Goal: Information Seeking & Learning: Learn about a topic

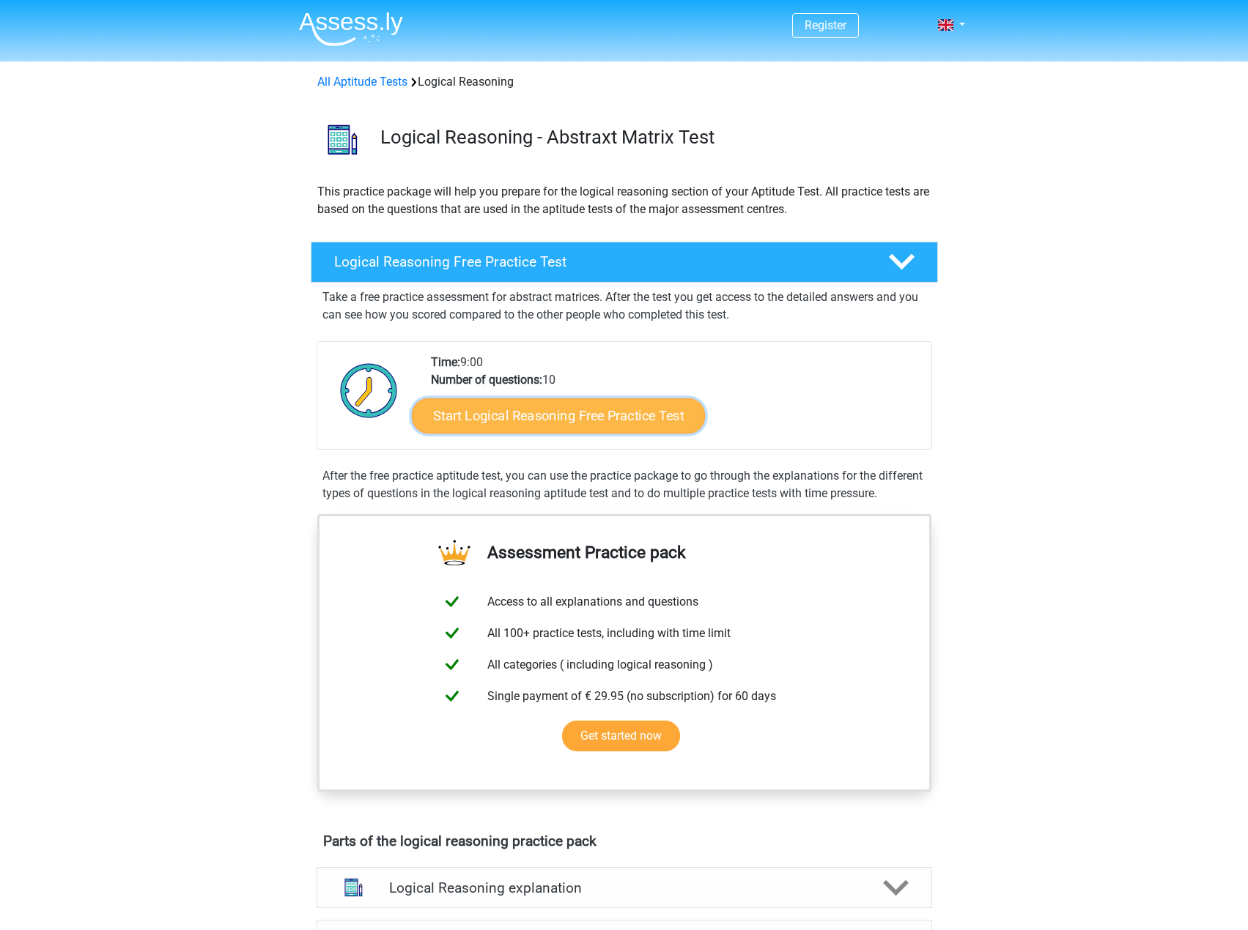
click at [543, 423] on link "Start Logical Reasoning Free Practice Test" at bounding box center [558, 415] width 293 height 35
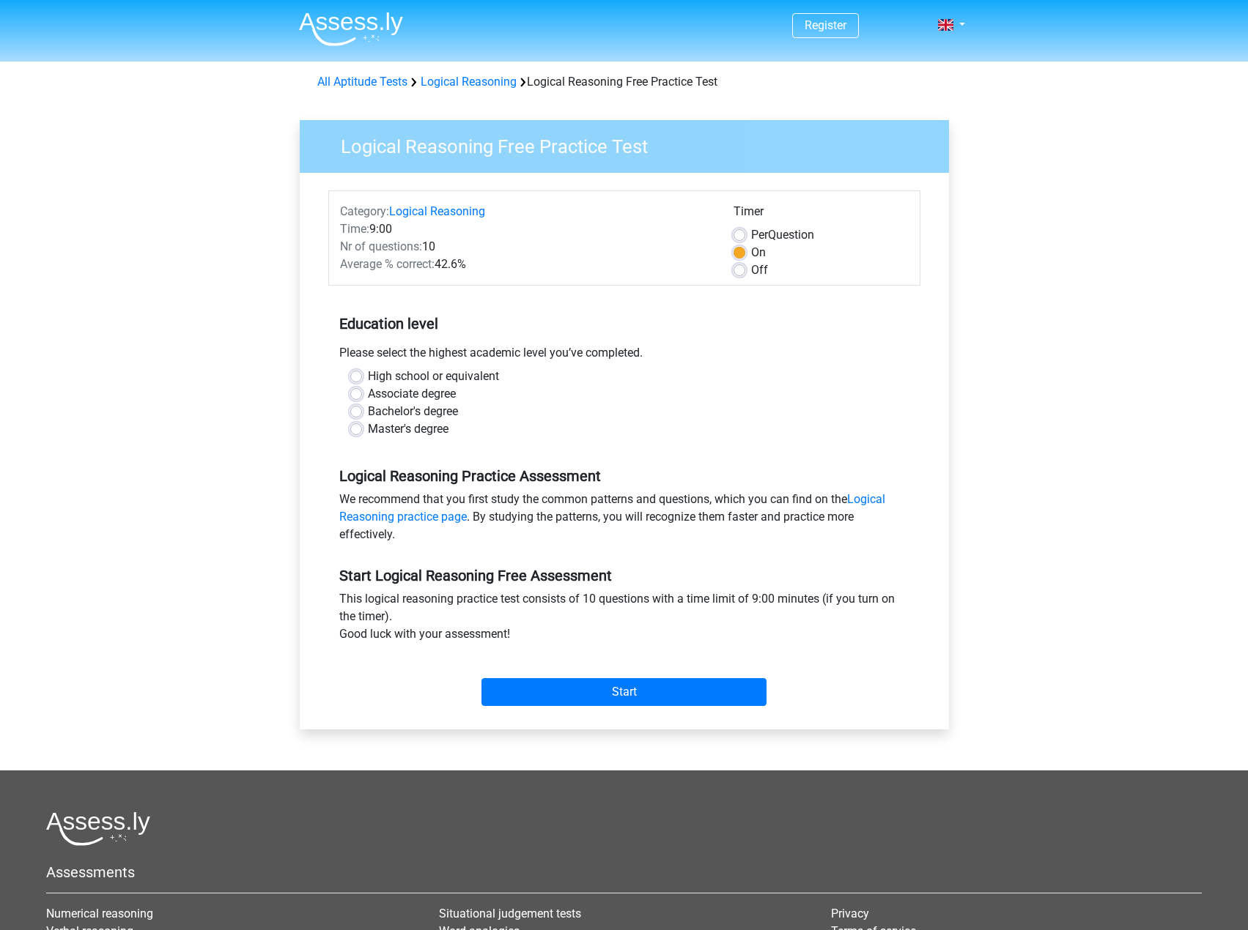
click at [368, 377] on label "High school or equivalent" at bounding box center [433, 377] width 131 height 18
click at [353, 377] on input "High school or equivalent" at bounding box center [356, 375] width 12 height 15
radio input "true"
click at [655, 700] on input "Start" at bounding box center [623, 692] width 285 height 28
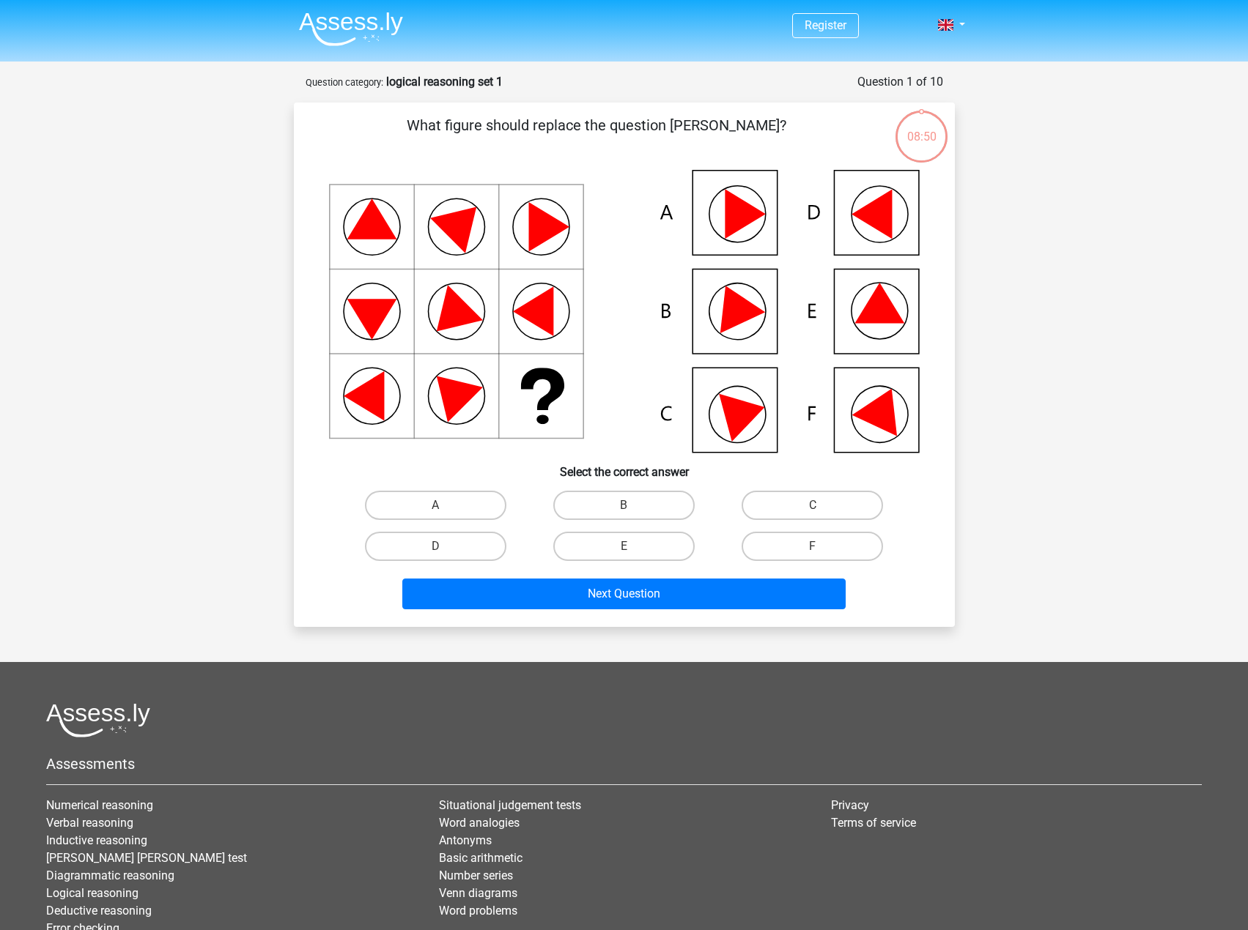
click at [871, 306] on icon at bounding box center [879, 303] width 50 height 40
click at [643, 546] on label "E" at bounding box center [623, 546] width 141 height 29
click at [633, 547] on input "E" at bounding box center [628, 552] width 10 height 10
radio input "true"
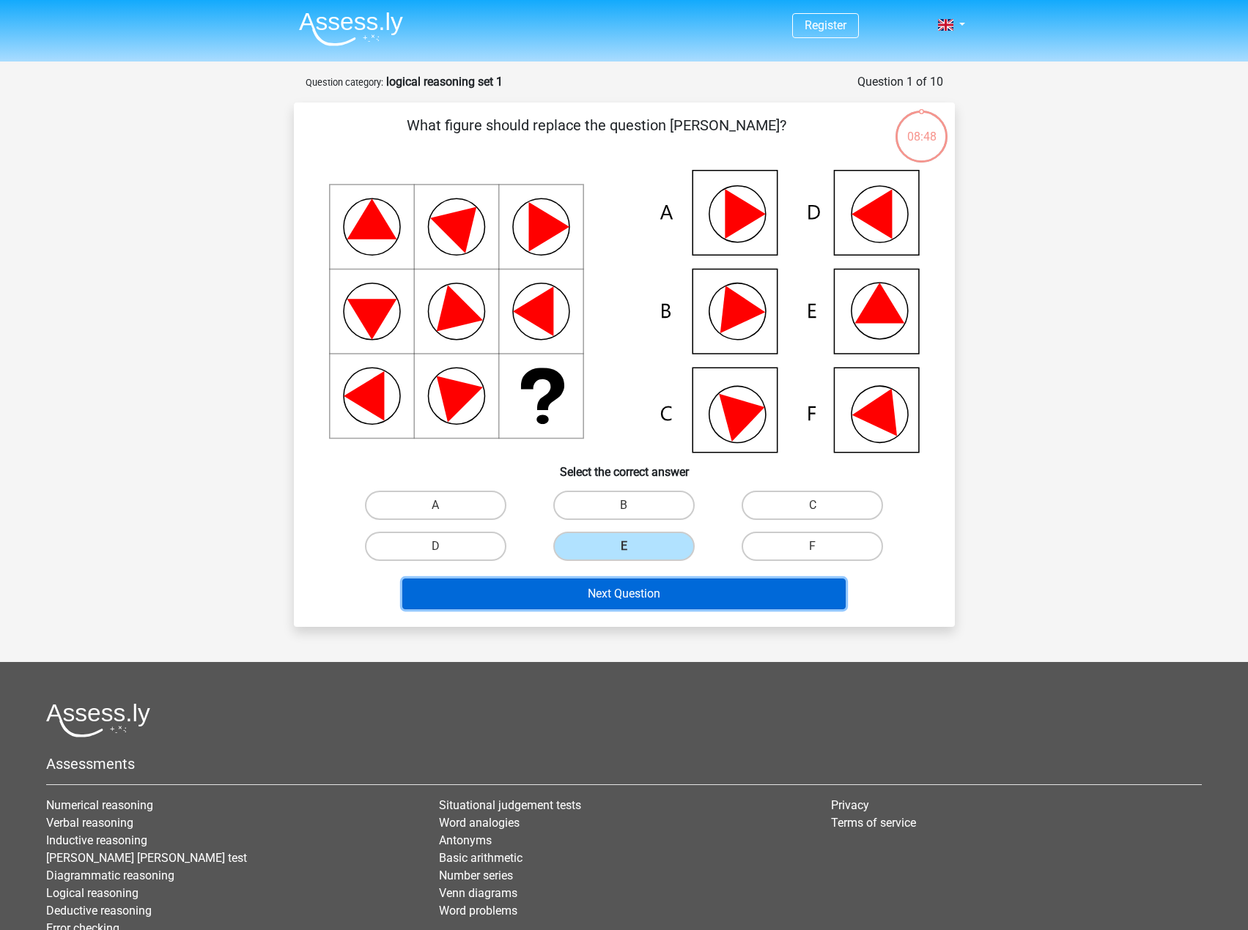
click at [634, 592] on button "Next Question" at bounding box center [623, 594] width 443 height 31
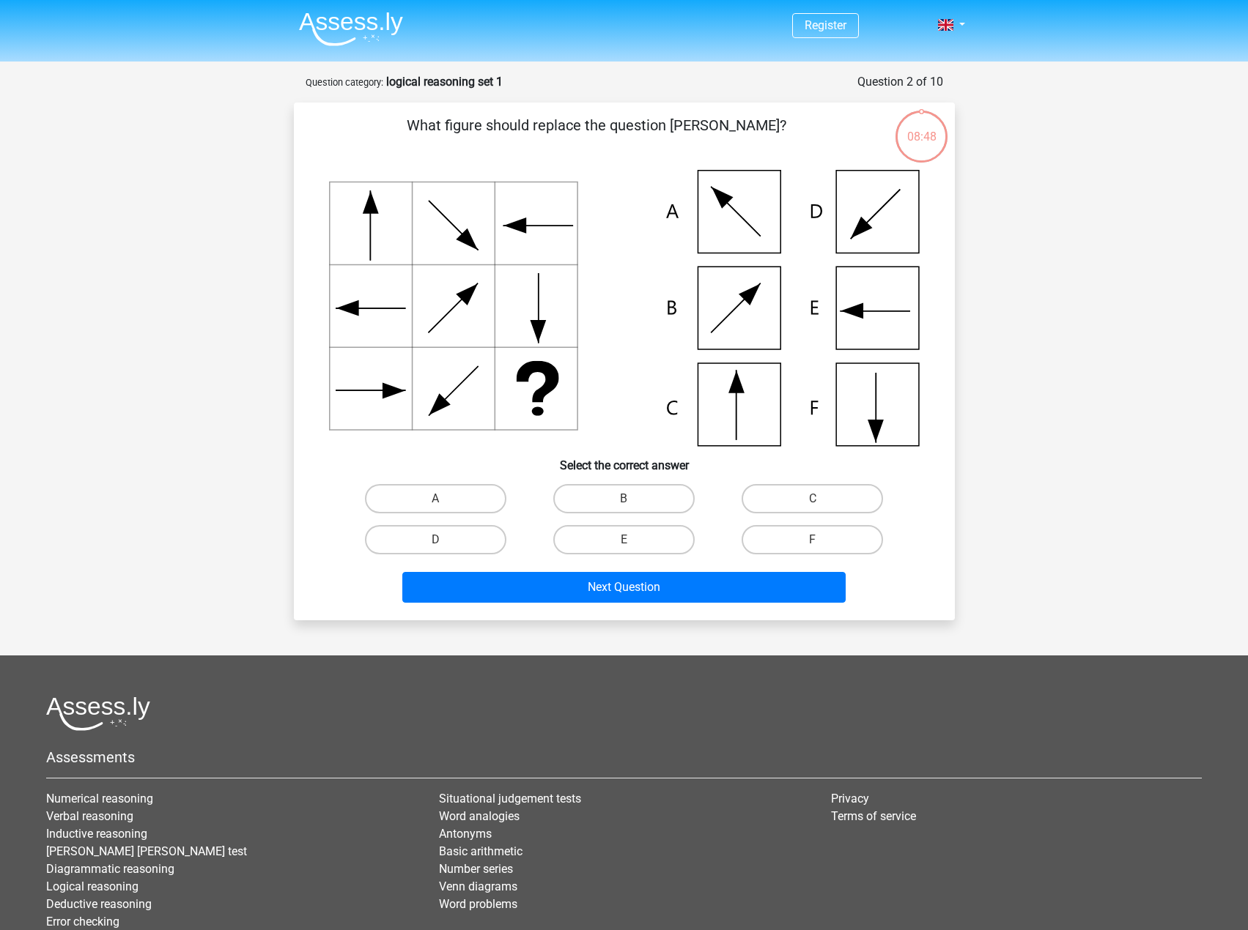
scroll to position [73, 0]
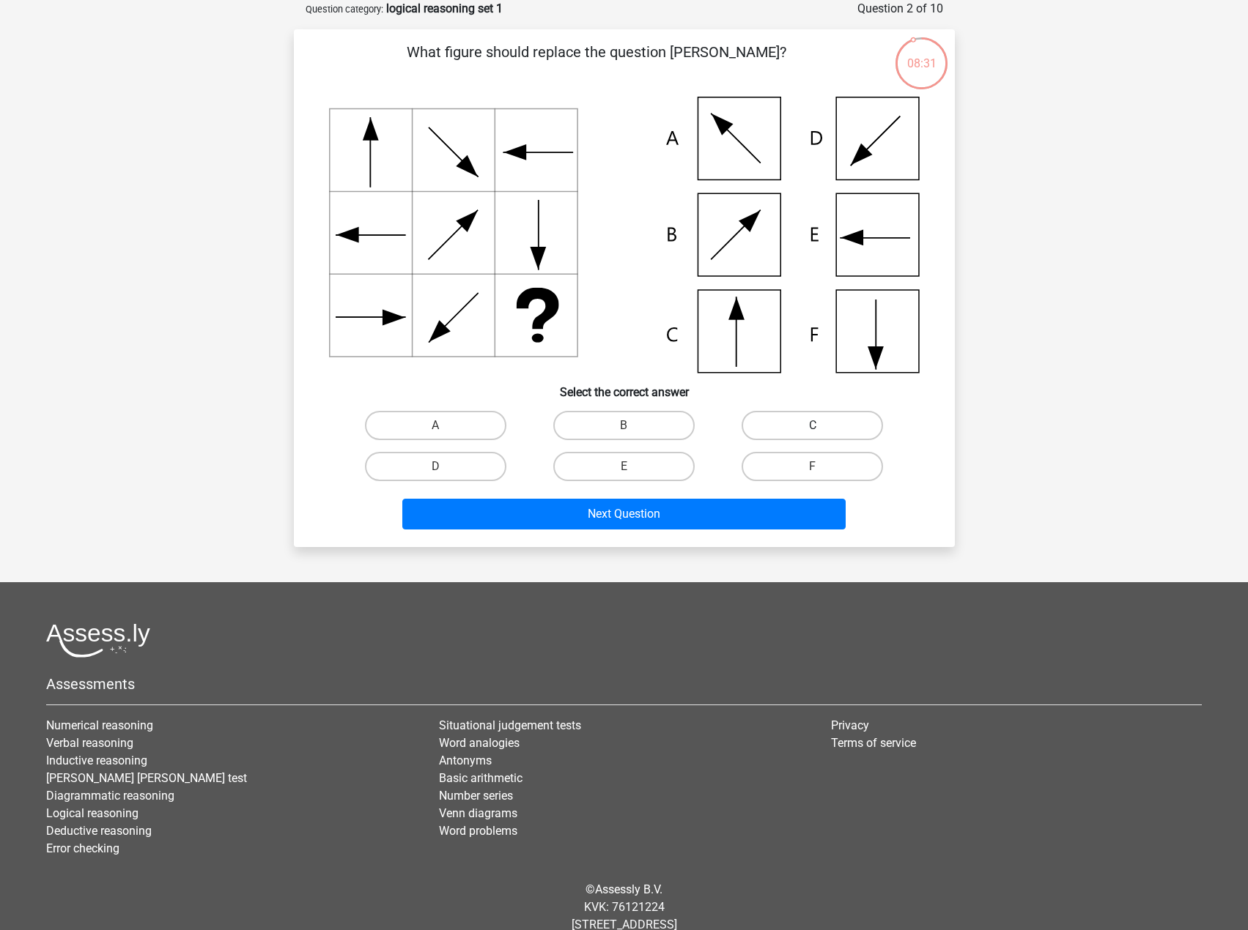
click at [823, 424] on label "C" at bounding box center [811, 425] width 141 height 29
click at [822, 426] on input "C" at bounding box center [818, 431] width 10 height 10
radio input "true"
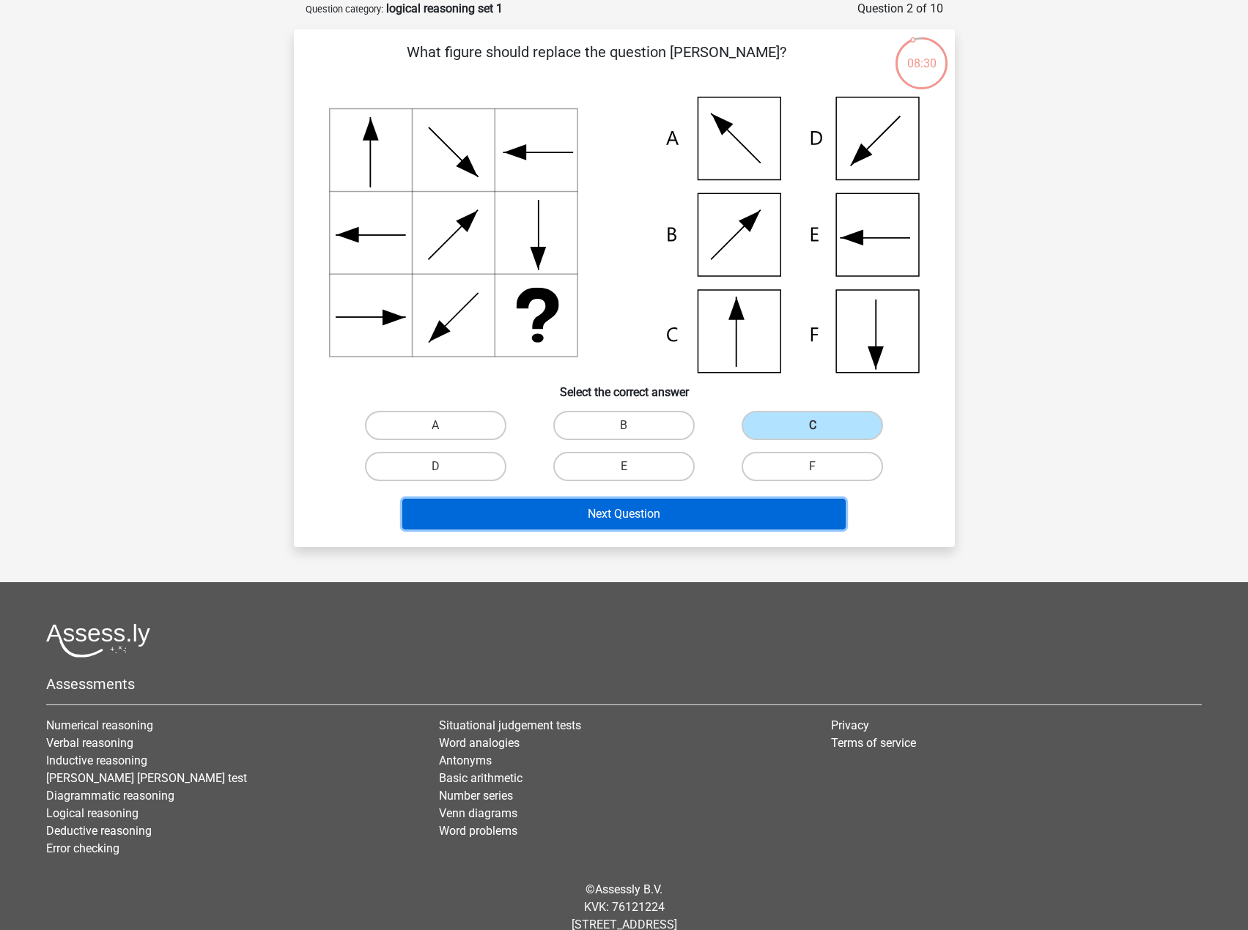
click at [728, 505] on button "Next Question" at bounding box center [623, 514] width 443 height 31
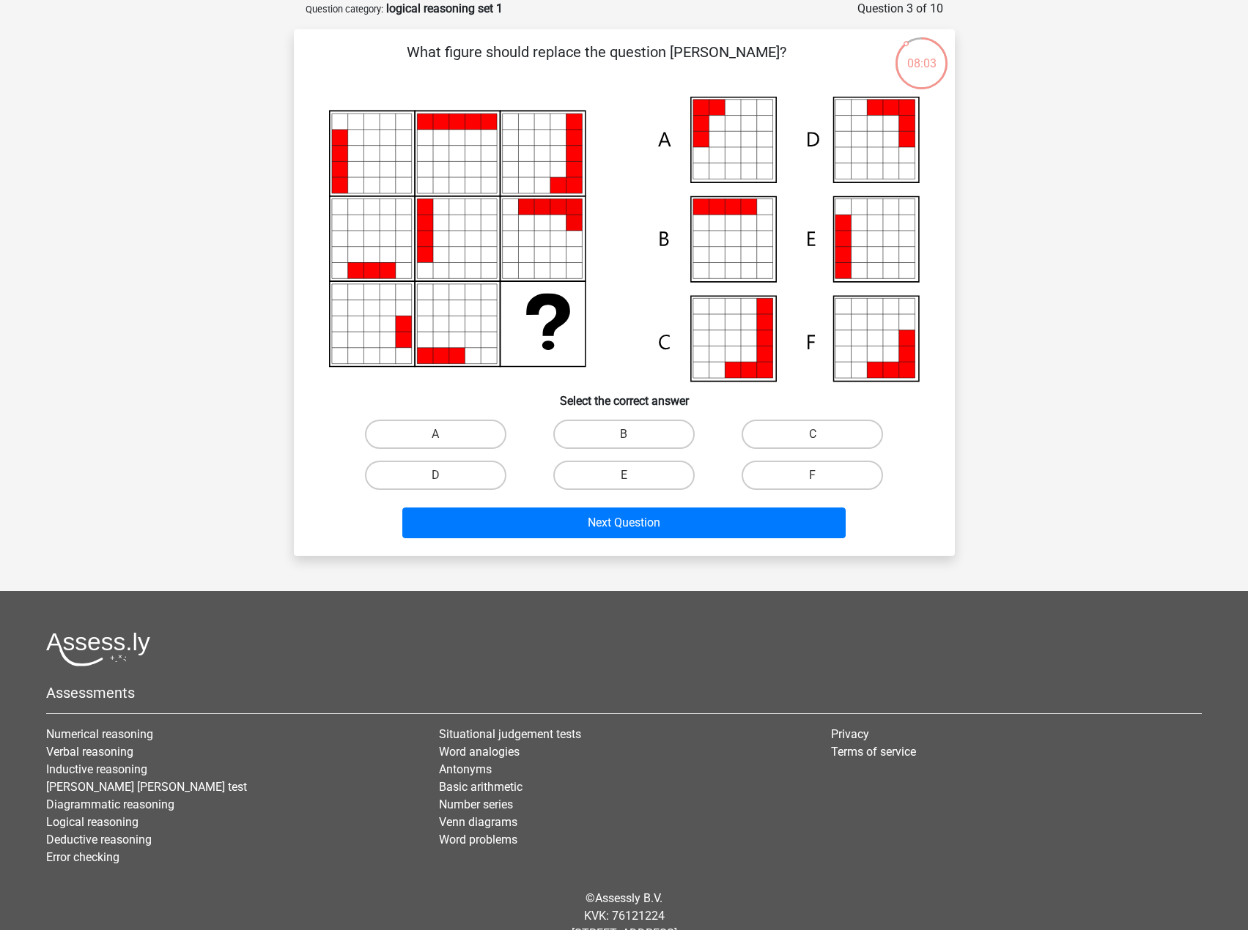
click at [863, 243] on icon at bounding box center [859, 239] width 16 height 16
click at [643, 478] on label "E" at bounding box center [623, 475] width 141 height 29
click at [633, 478] on input "E" at bounding box center [628, 480] width 10 height 10
radio input "true"
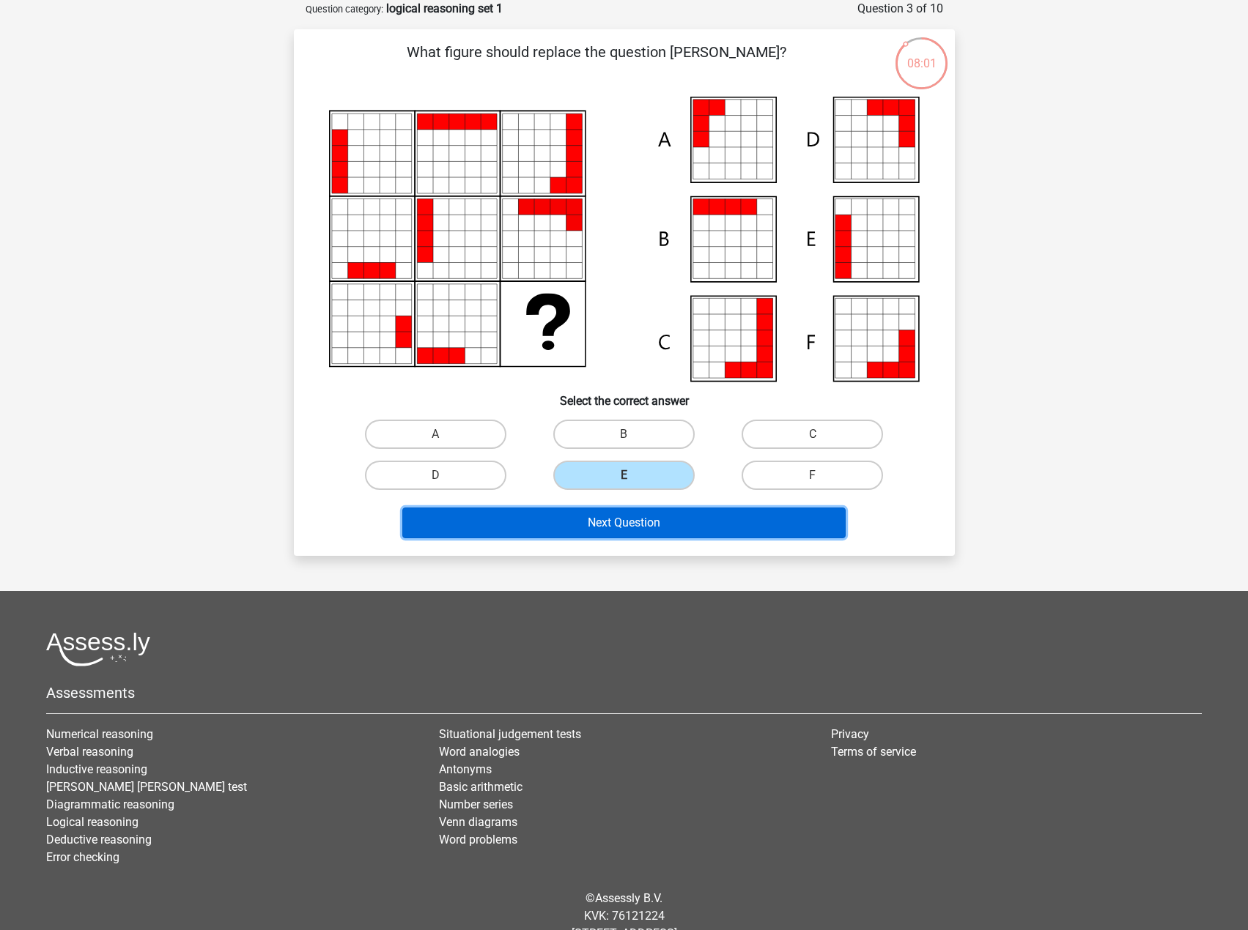
click at [640, 525] on button "Next Question" at bounding box center [623, 523] width 443 height 31
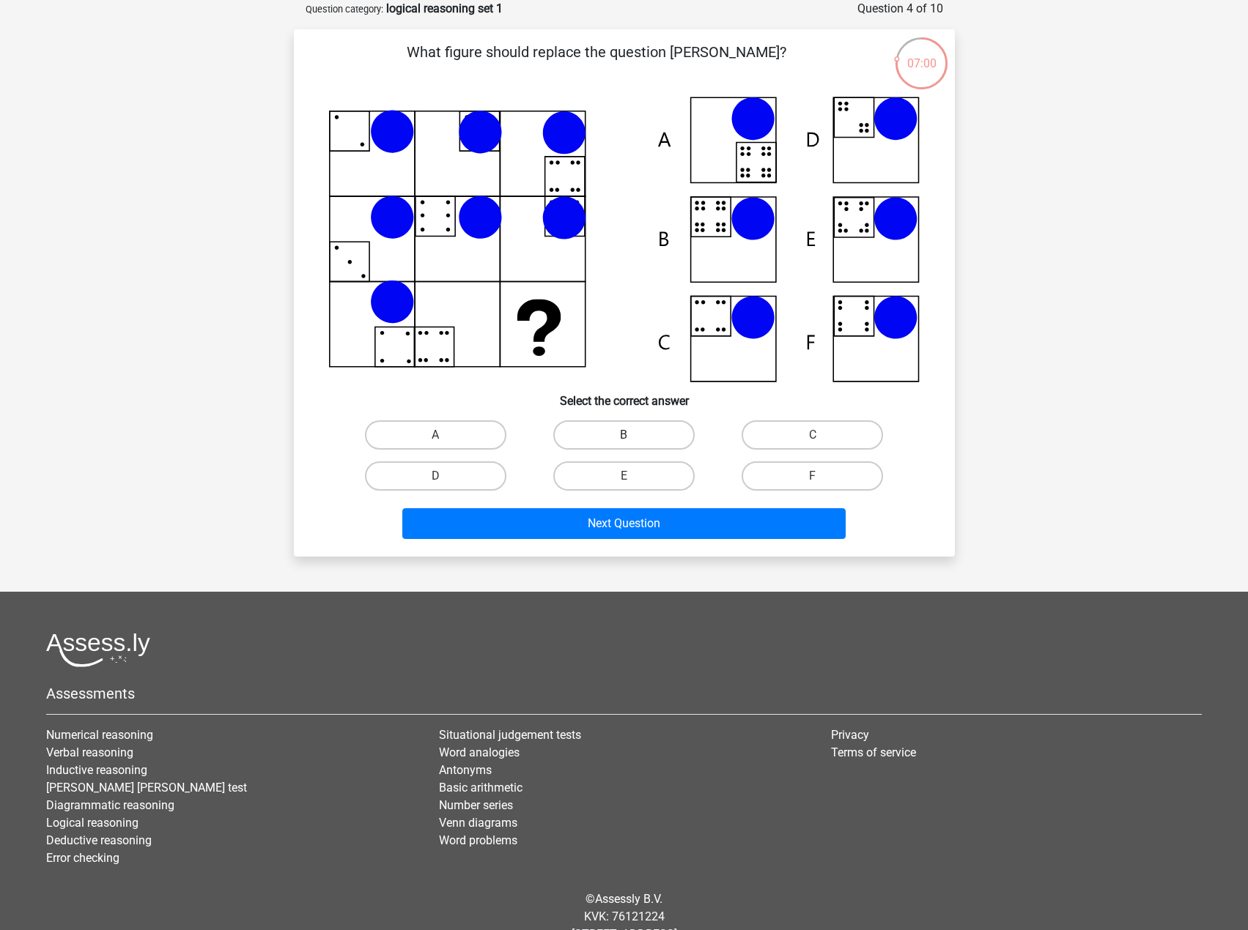
click at [631, 433] on label "B" at bounding box center [623, 435] width 141 height 29
click at [631, 435] on input "B" at bounding box center [628, 440] width 10 height 10
radio input "true"
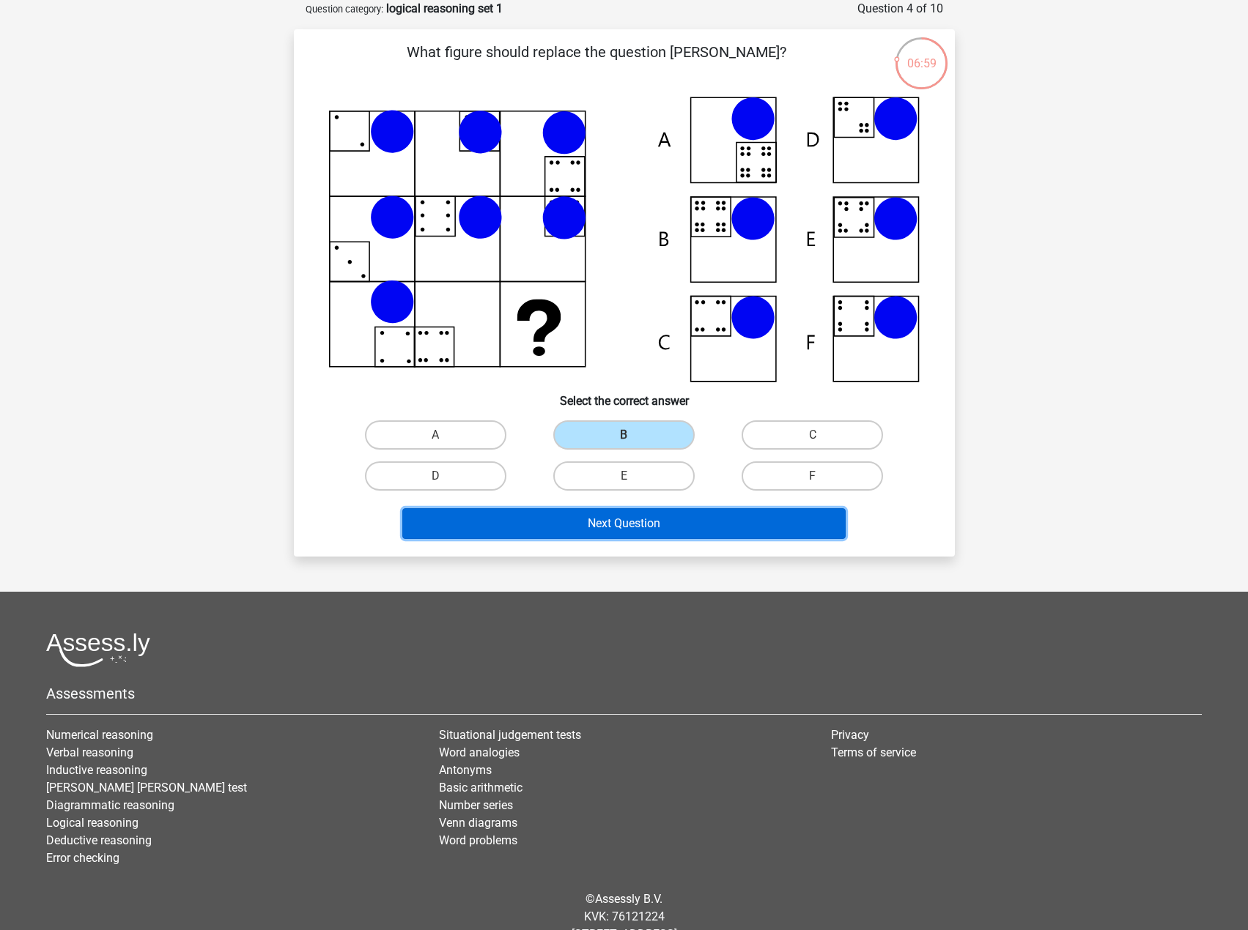
click at [648, 519] on button "Next Question" at bounding box center [623, 523] width 443 height 31
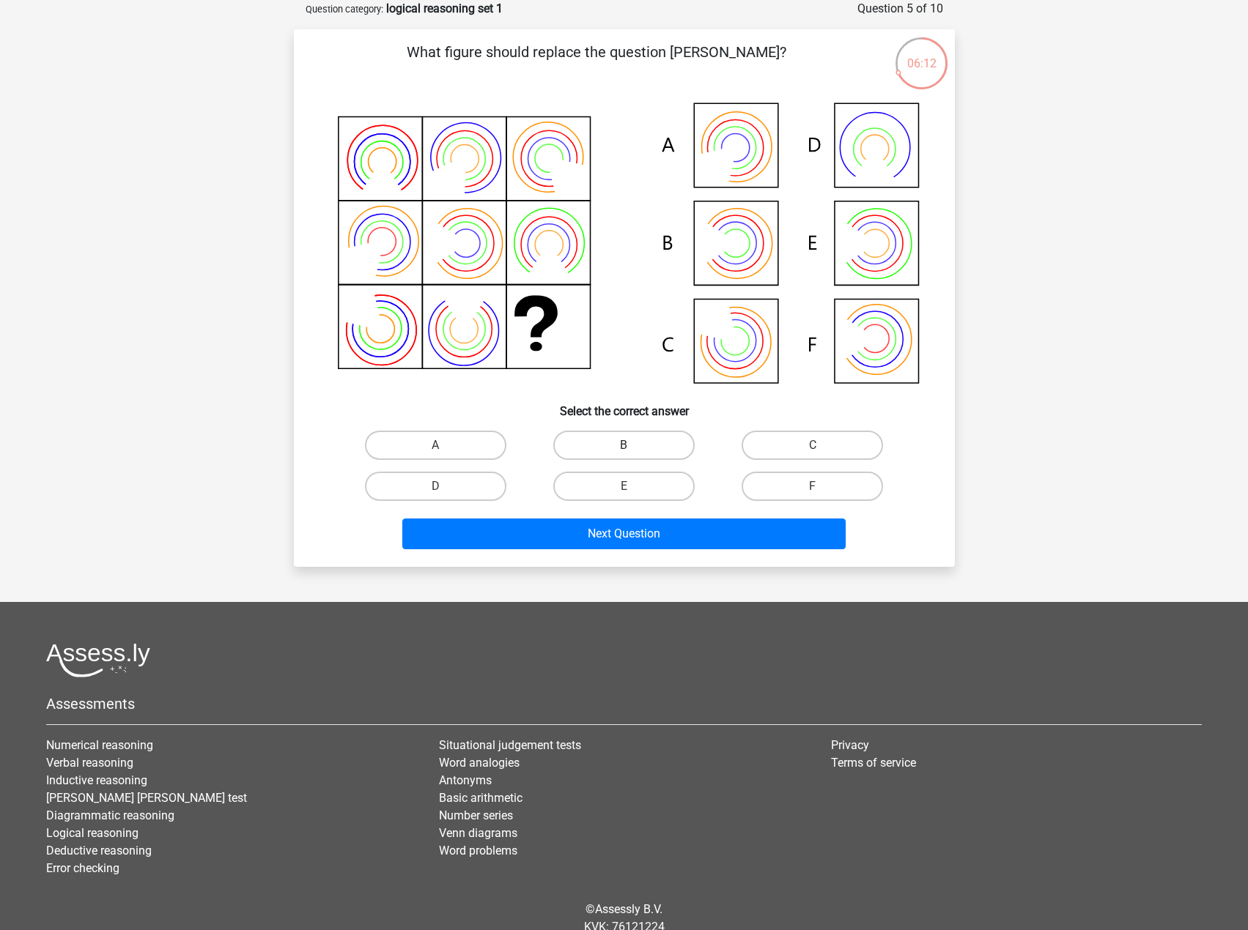
click at [645, 442] on label "B" at bounding box center [623, 445] width 141 height 29
click at [633, 445] on input "B" at bounding box center [628, 450] width 10 height 10
radio input "true"
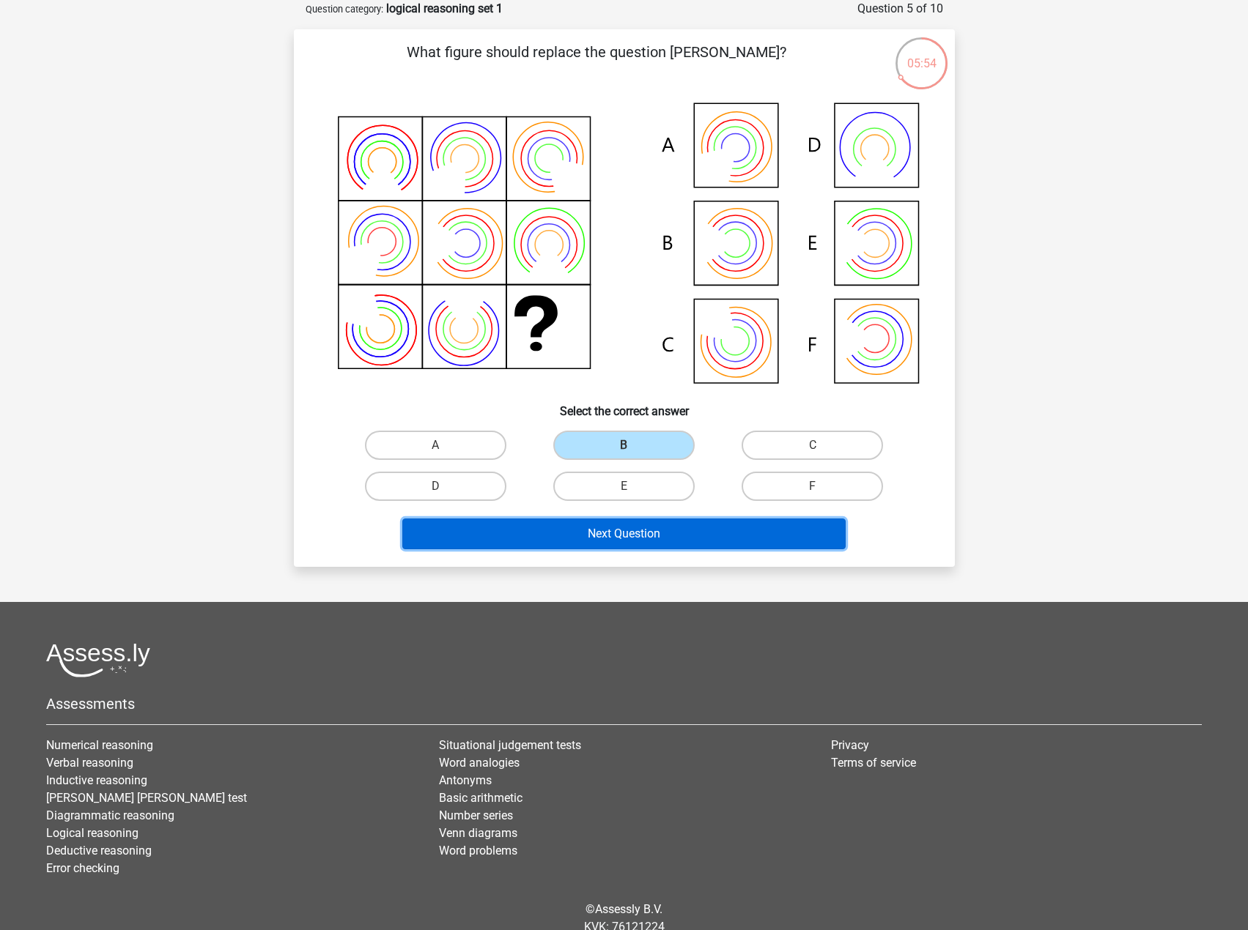
click at [683, 537] on button "Next Question" at bounding box center [623, 534] width 443 height 31
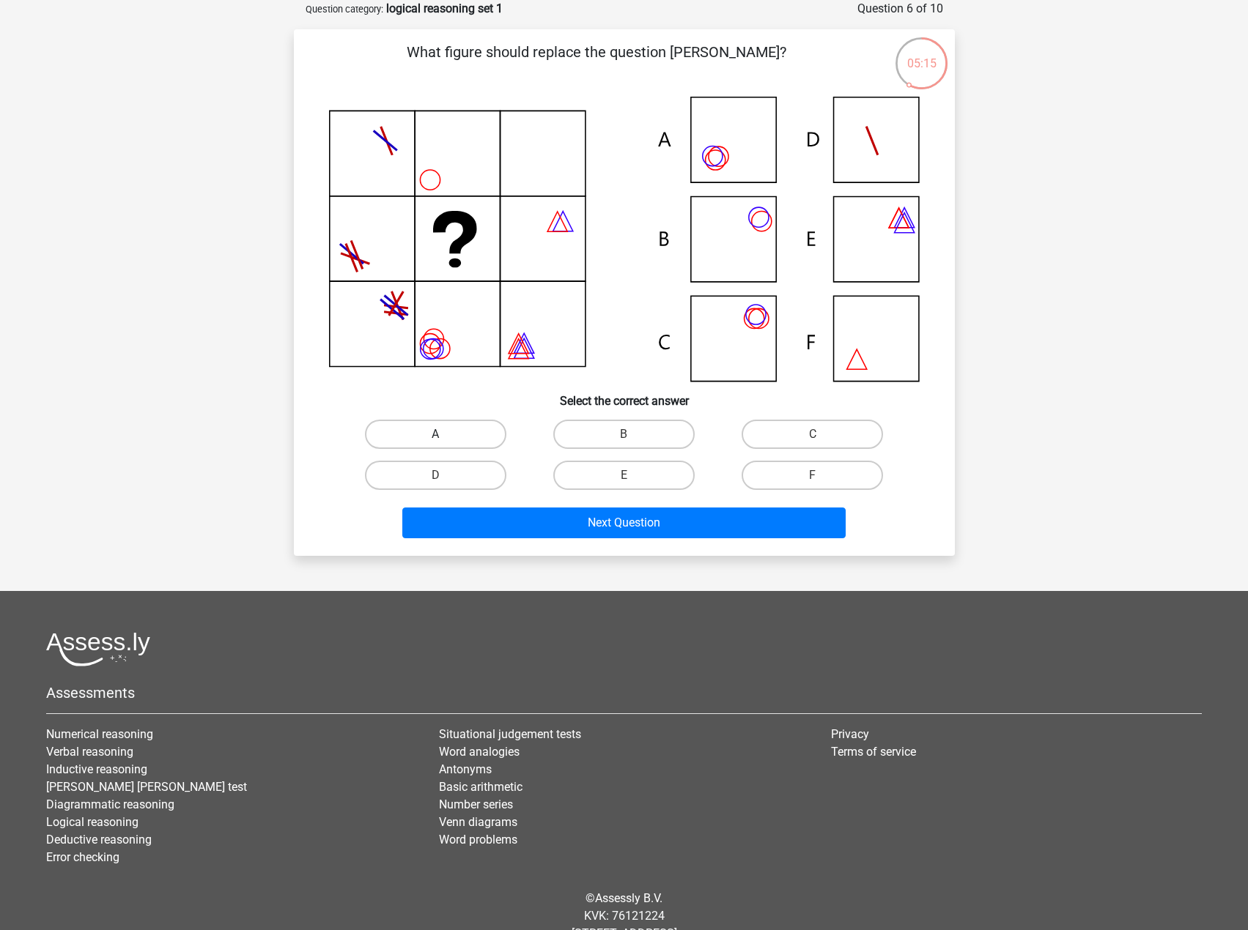
click at [464, 432] on label "A" at bounding box center [435, 434] width 141 height 29
click at [445, 434] on input "A" at bounding box center [440, 439] width 10 height 10
radio input "true"
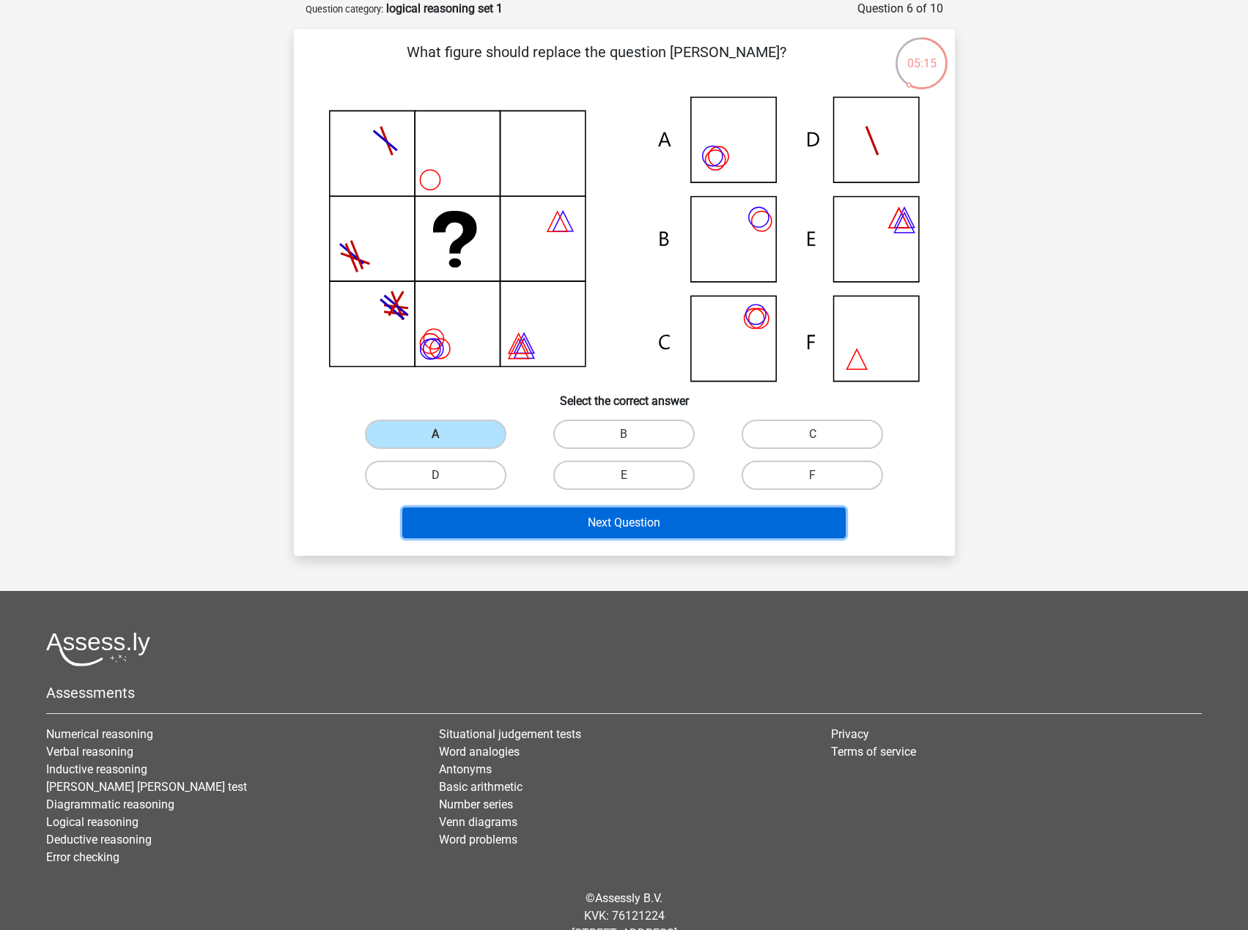
click at [579, 522] on button "Next Question" at bounding box center [623, 523] width 443 height 31
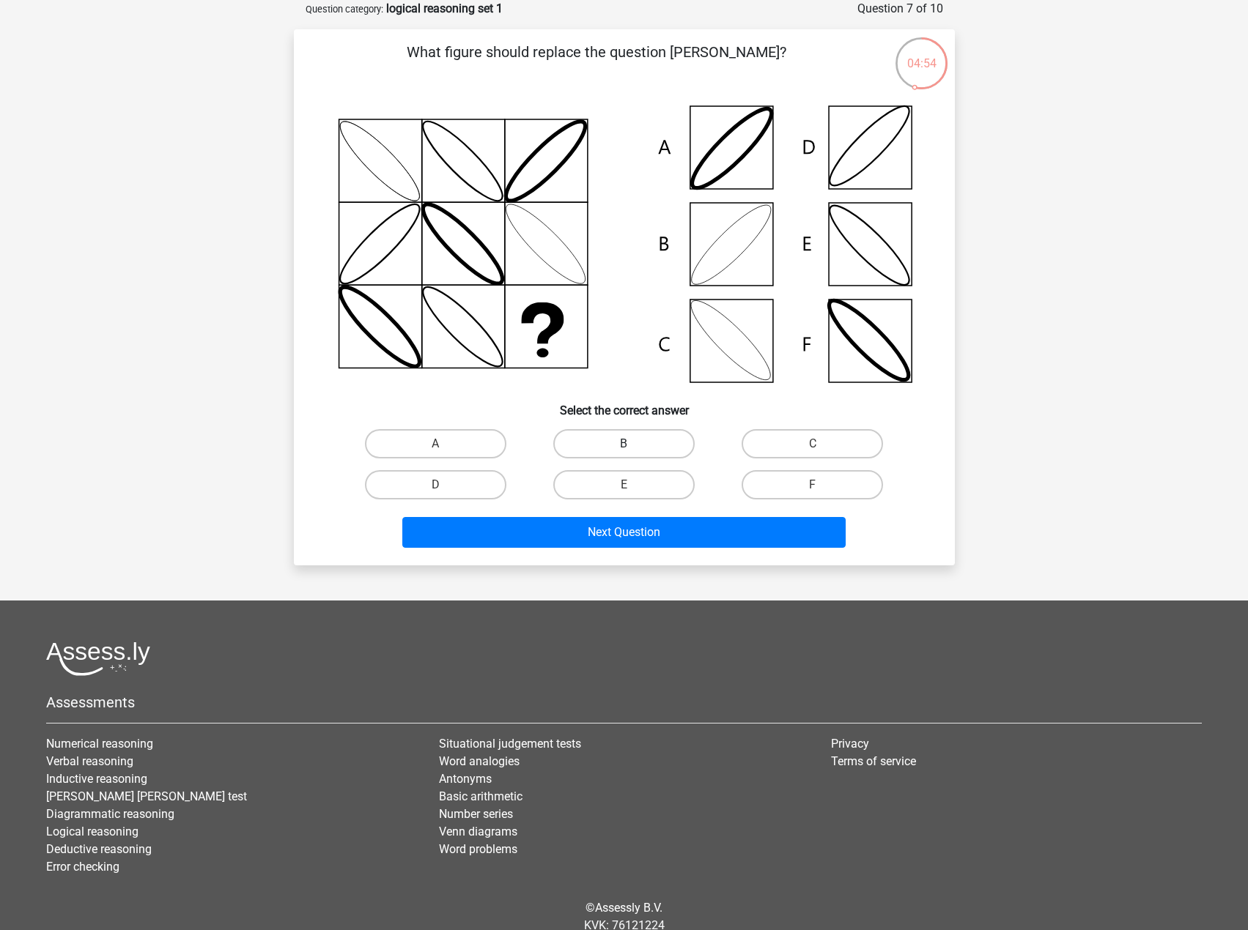
click at [658, 437] on label "B" at bounding box center [623, 443] width 141 height 29
click at [633, 444] on input "B" at bounding box center [628, 449] width 10 height 10
radio input "true"
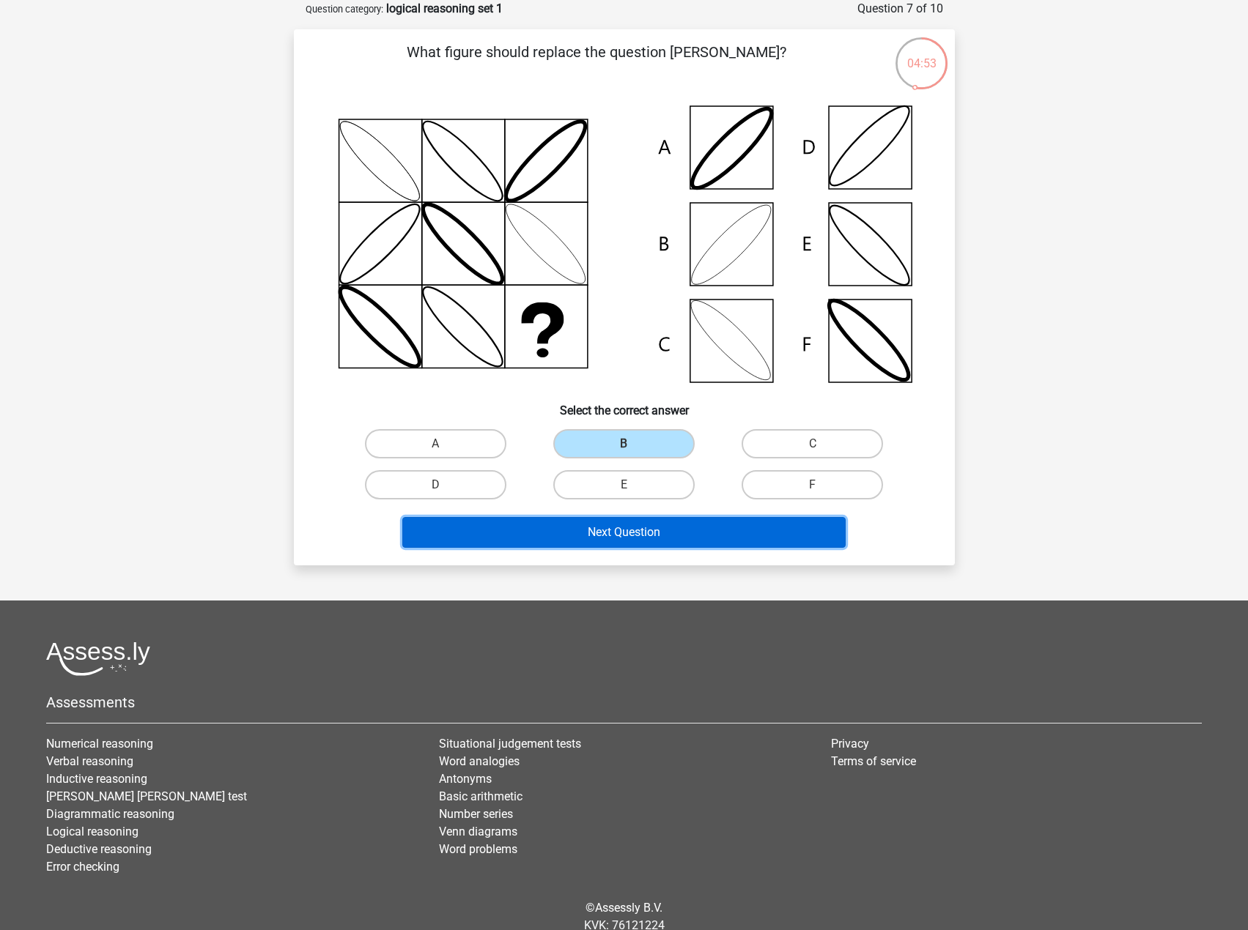
click at [628, 527] on button "Next Question" at bounding box center [623, 532] width 443 height 31
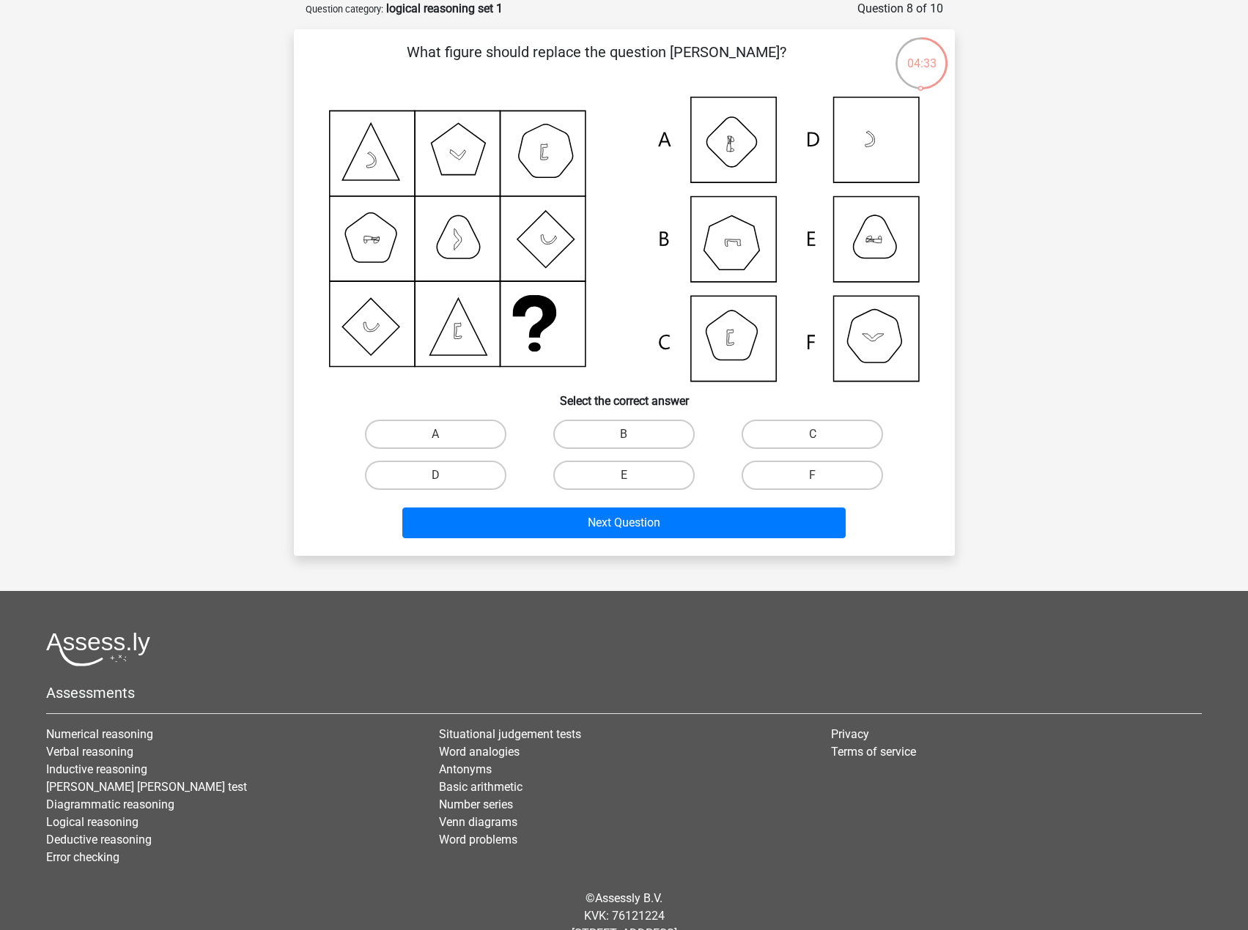
click at [870, 245] on icon at bounding box center [624, 239] width 591 height 285
click at [744, 161] on icon at bounding box center [624, 239] width 591 height 285
click at [643, 431] on label "B" at bounding box center [623, 434] width 141 height 29
click at [633, 434] on input "B" at bounding box center [628, 439] width 10 height 10
radio input "true"
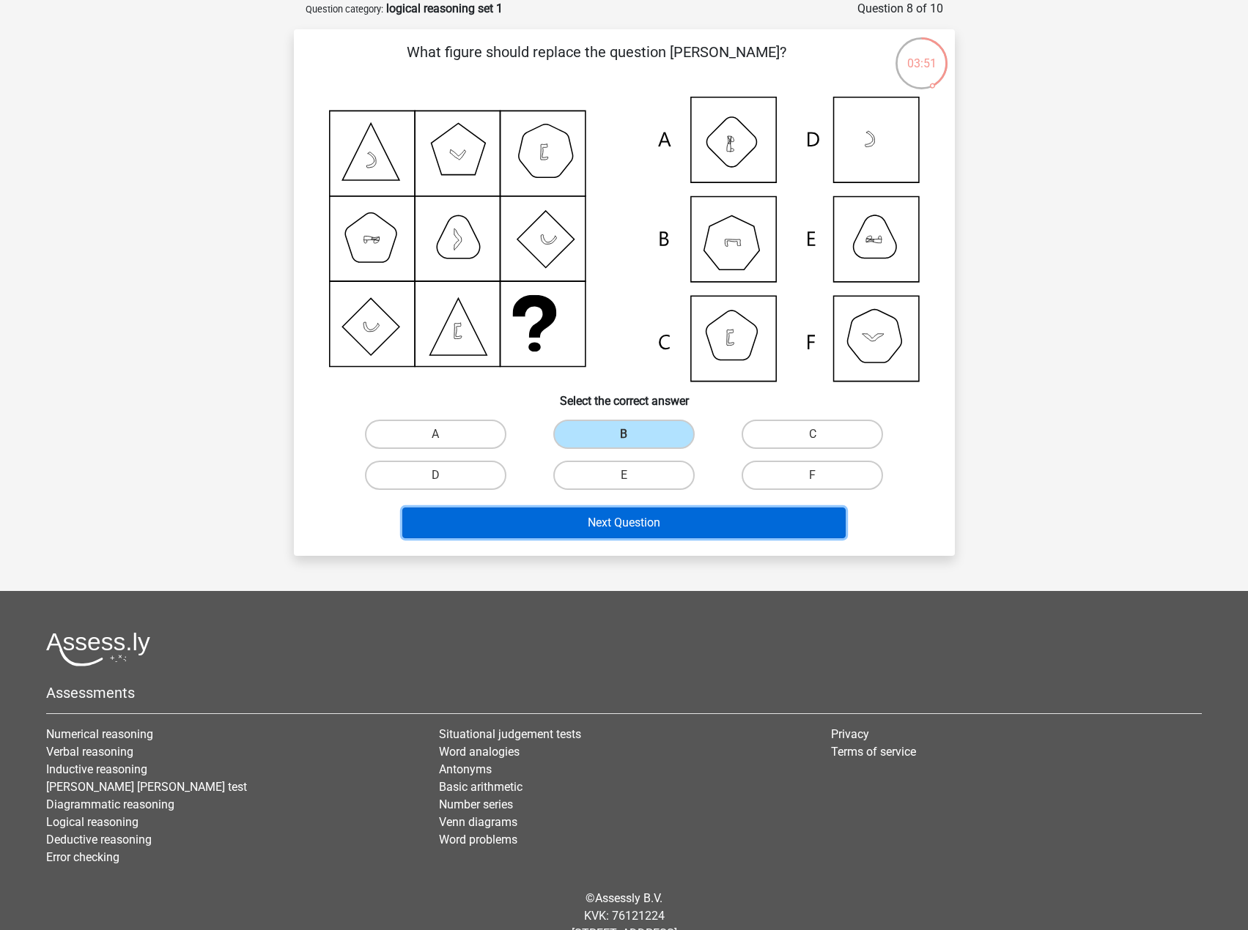
click at [615, 520] on button "Next Question" at bounding box center [623, 523] width 443 height 31
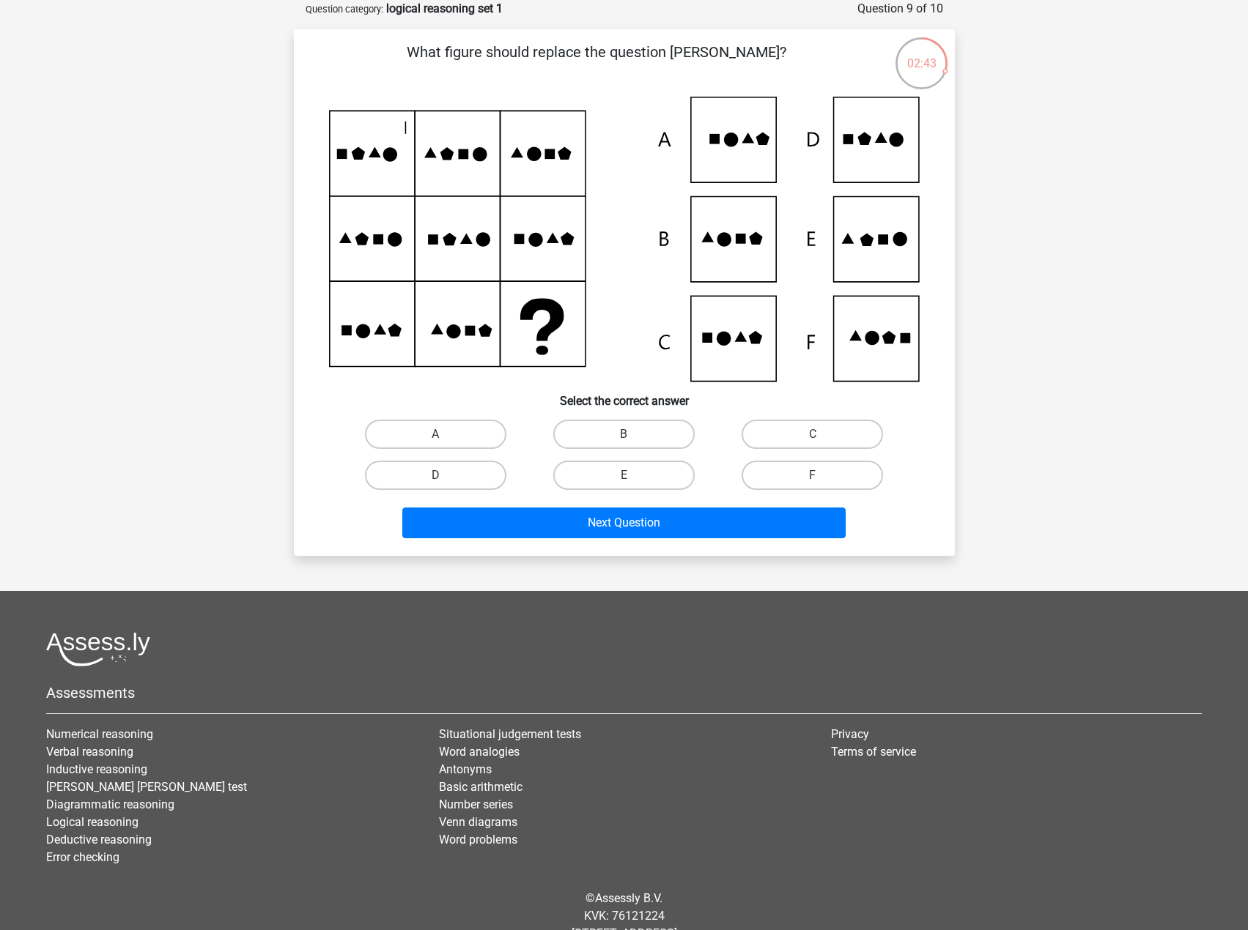
click at [738, 253] on icon at bounding box center [624, 239] width 591 height 285
click at [651, 433] on label "B" at bounding box center [623, 434] width 141 height 29
click at [633, 434] on input "B" at bounding box center [628, 439] width 10 height 10
radio input "true"
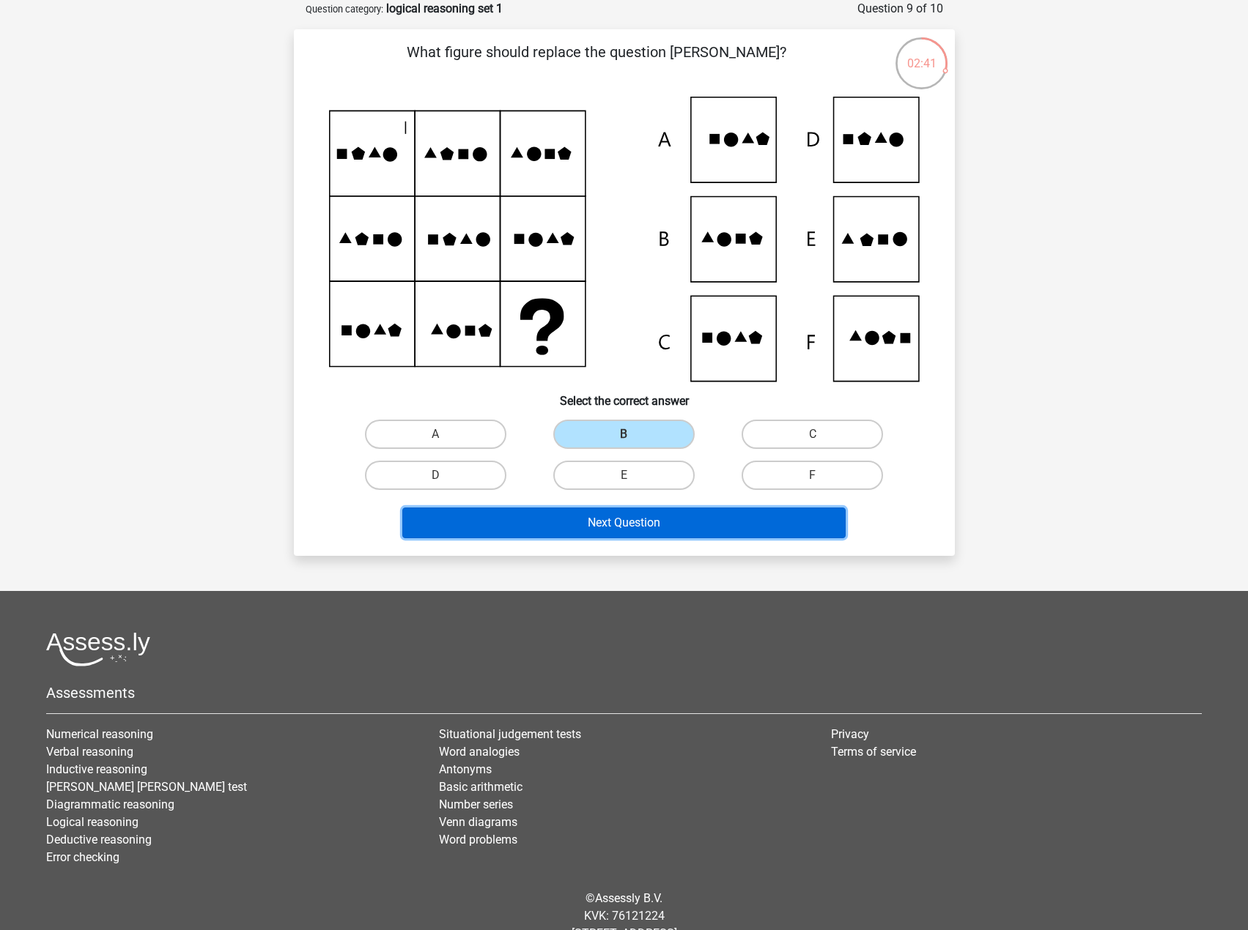
click at [639, 525] on button "Next Question" at bounding box center [623, 523] width 443 height 31
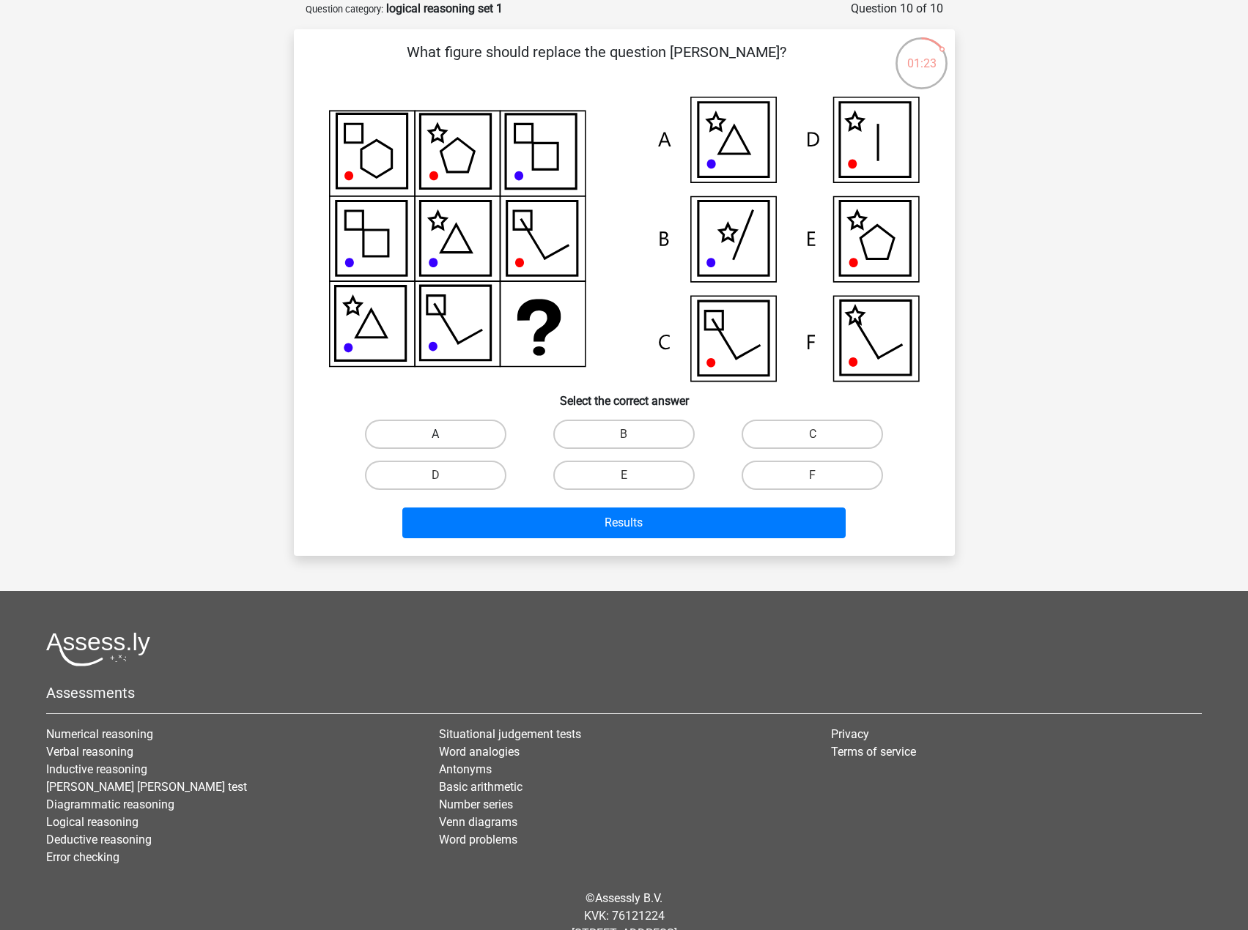
click at [456, 436] on label "A" at bounding box center [435, 434] width 141 height 29
click at [445, 436] on input "A" at bounding box center [440, 439] width 10 height 10
radio input "true"
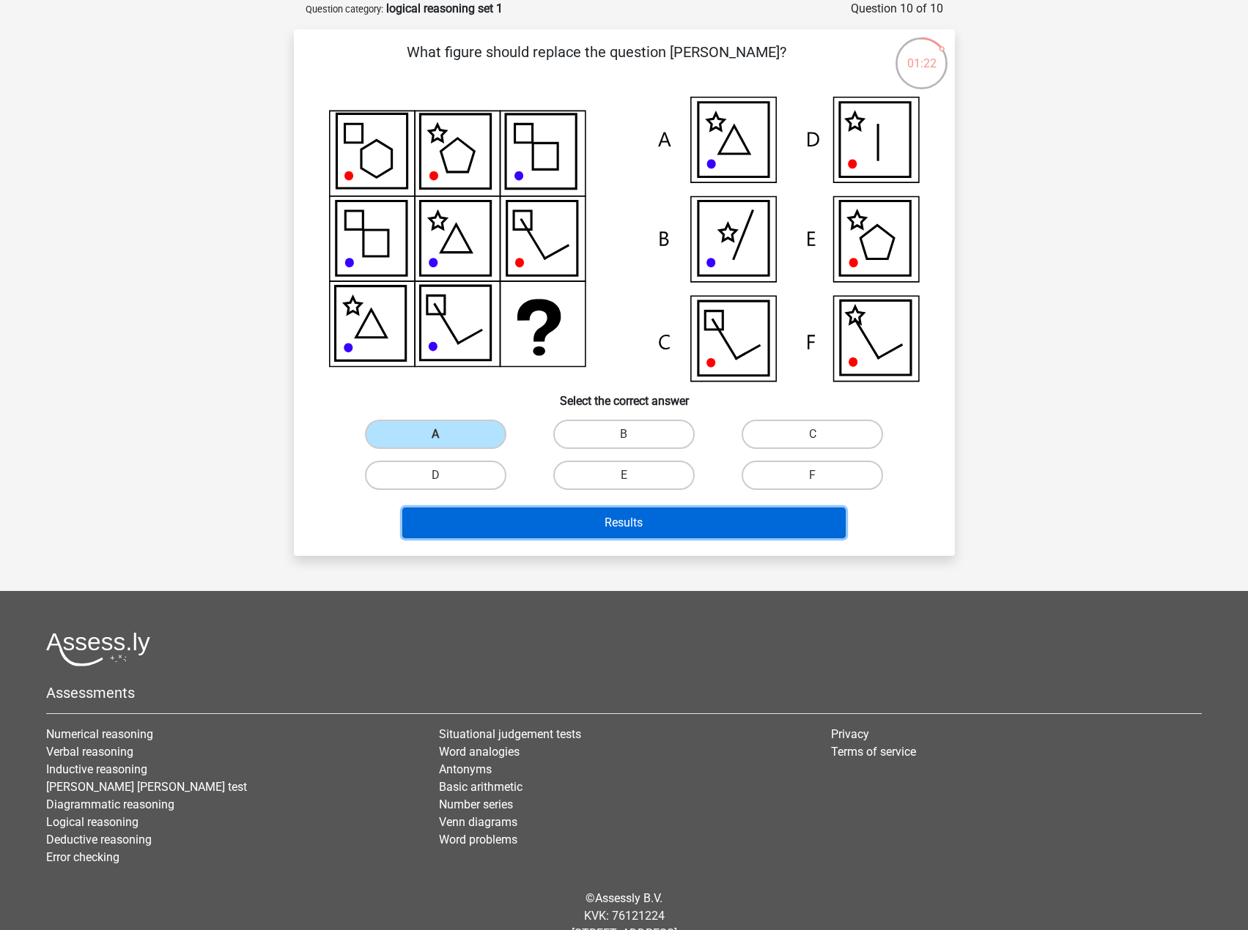
click at [563, 534] on button "Results" at bounding box center [623, 523] width 443 height 31
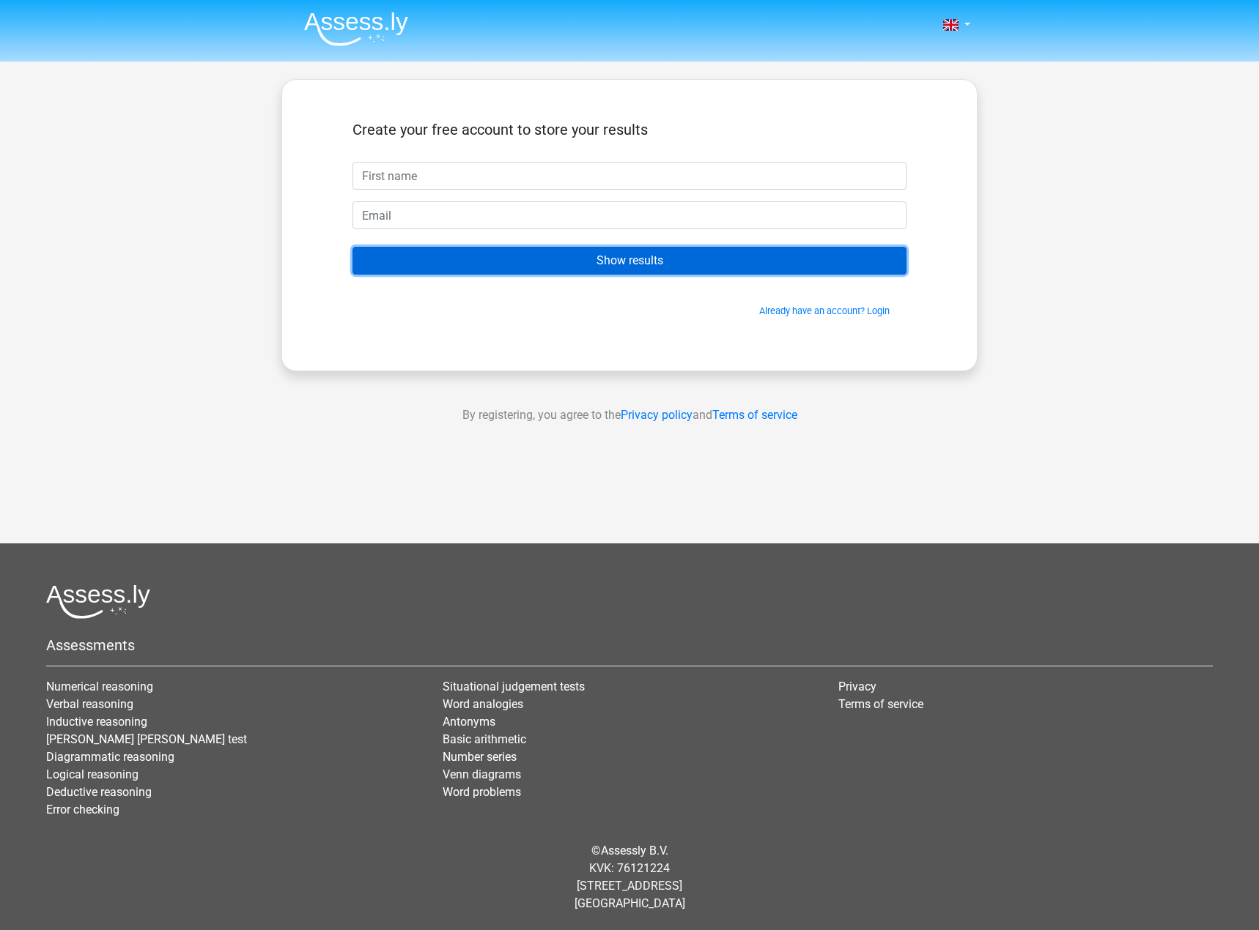
click at [627, 256] on input "Show results" at bounding box center [629, 261] width 554 height 28
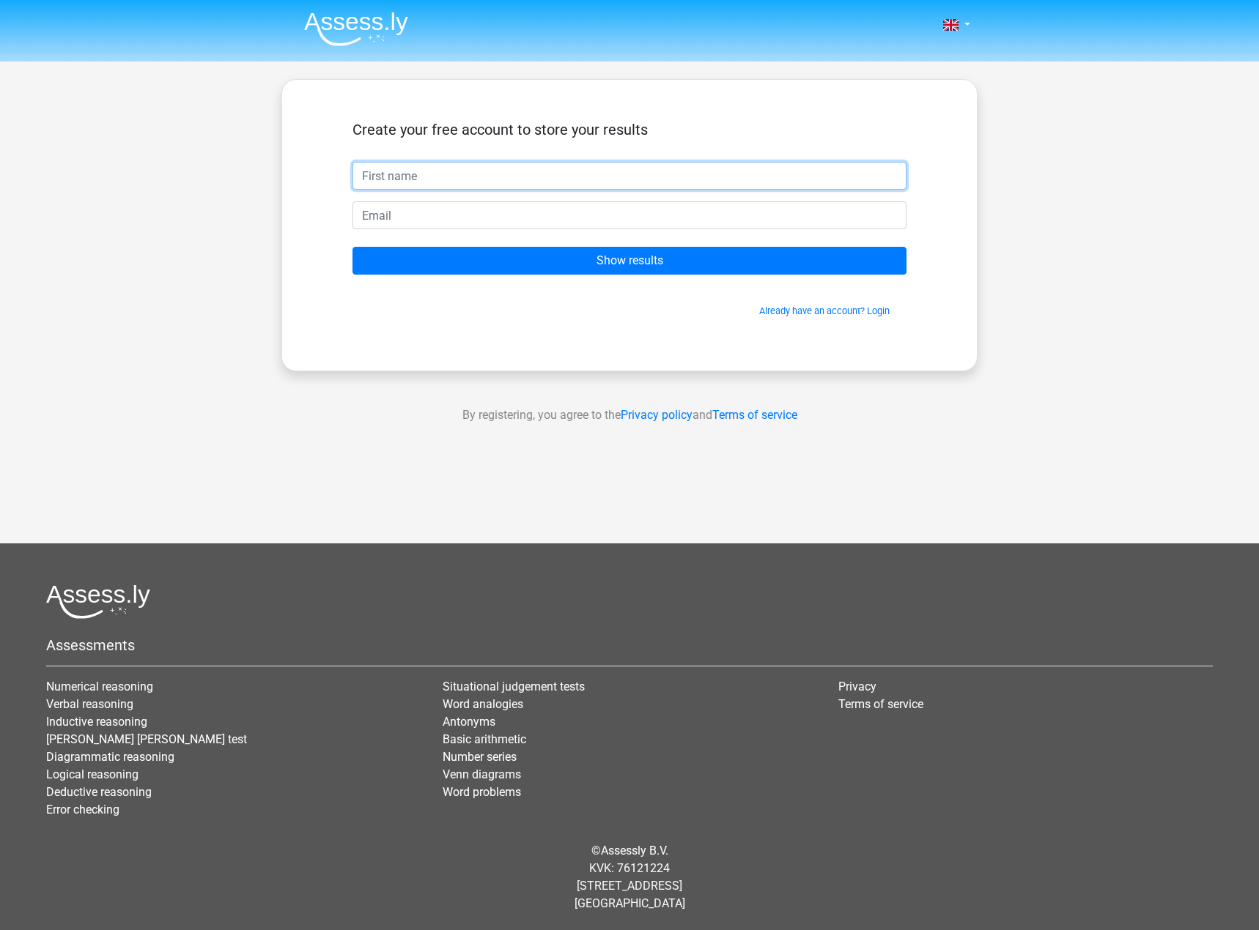
click at [466, 178] on input "text" at bounding box center [629, 176] width 554 height 28
type input "Patrik"
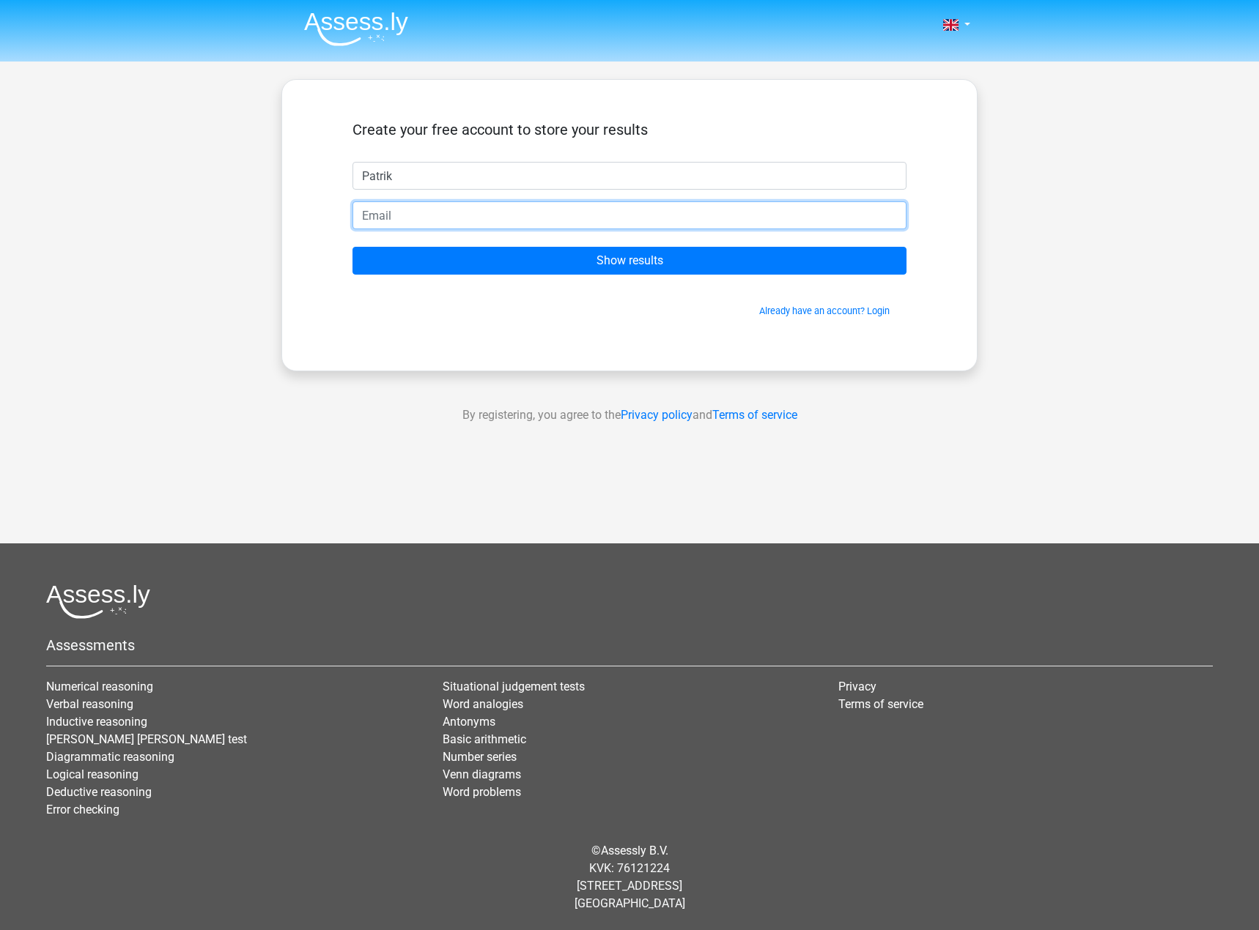
click at [464, 210] on input "email" at bounding box center [629, 215] width 554 height 28
type input "patrik@enfaelt.se"
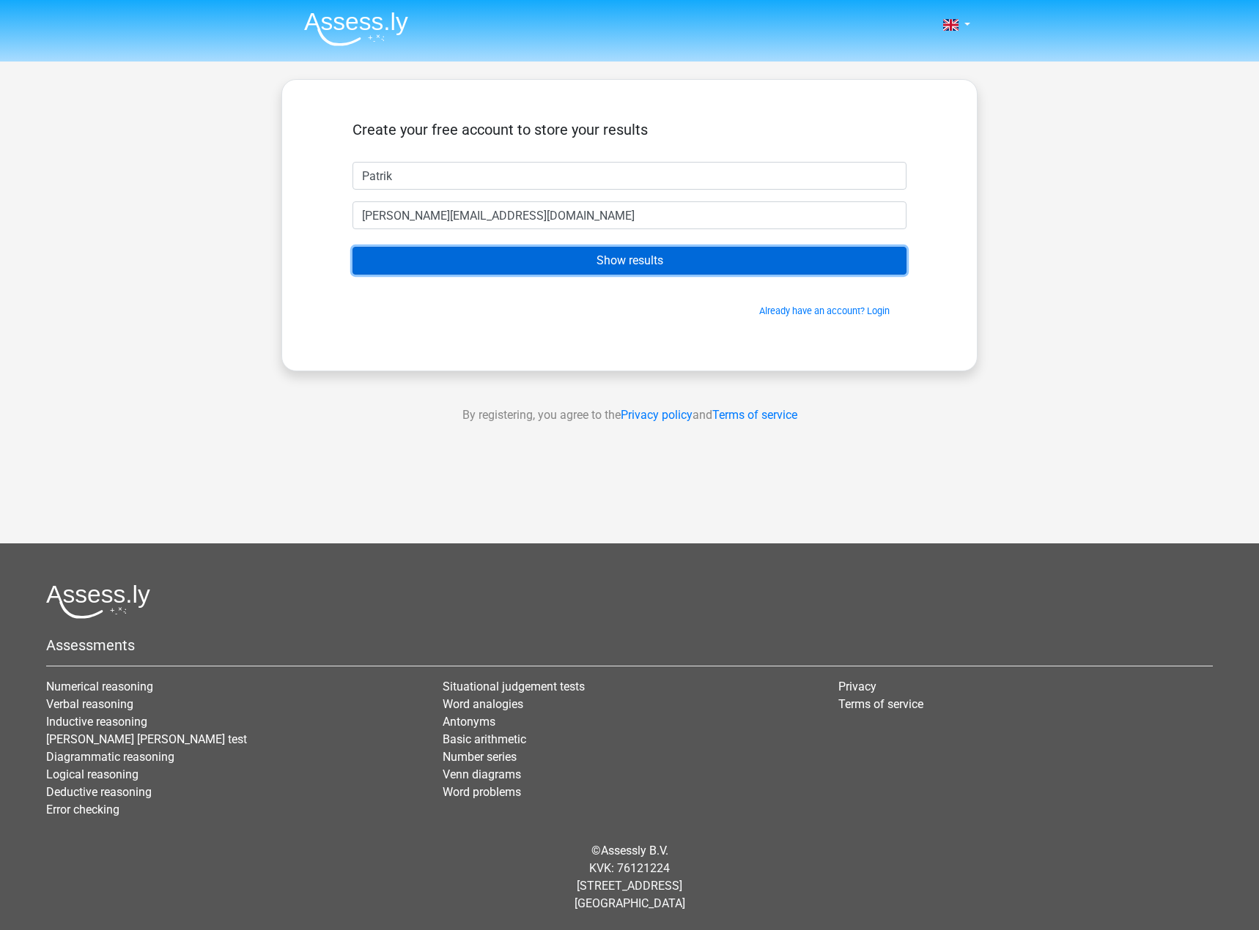
click at [561, 255] on input "Show results" at bounding box center [629, 261] width 554 height 28
click at [697, 261] on input "Show results" at bounding box center [629, 261] width 554 height 28
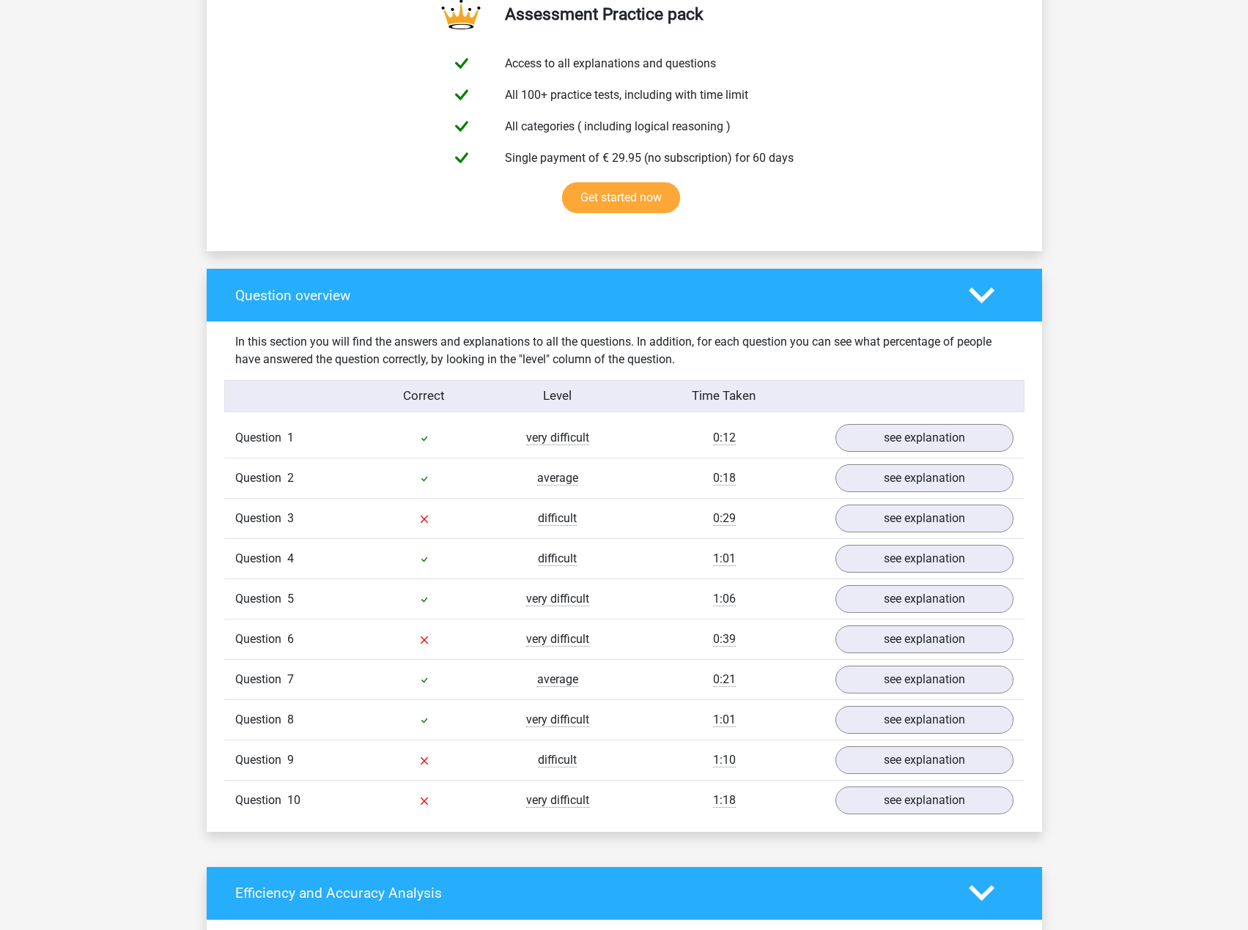
scroll to position [952, 0]
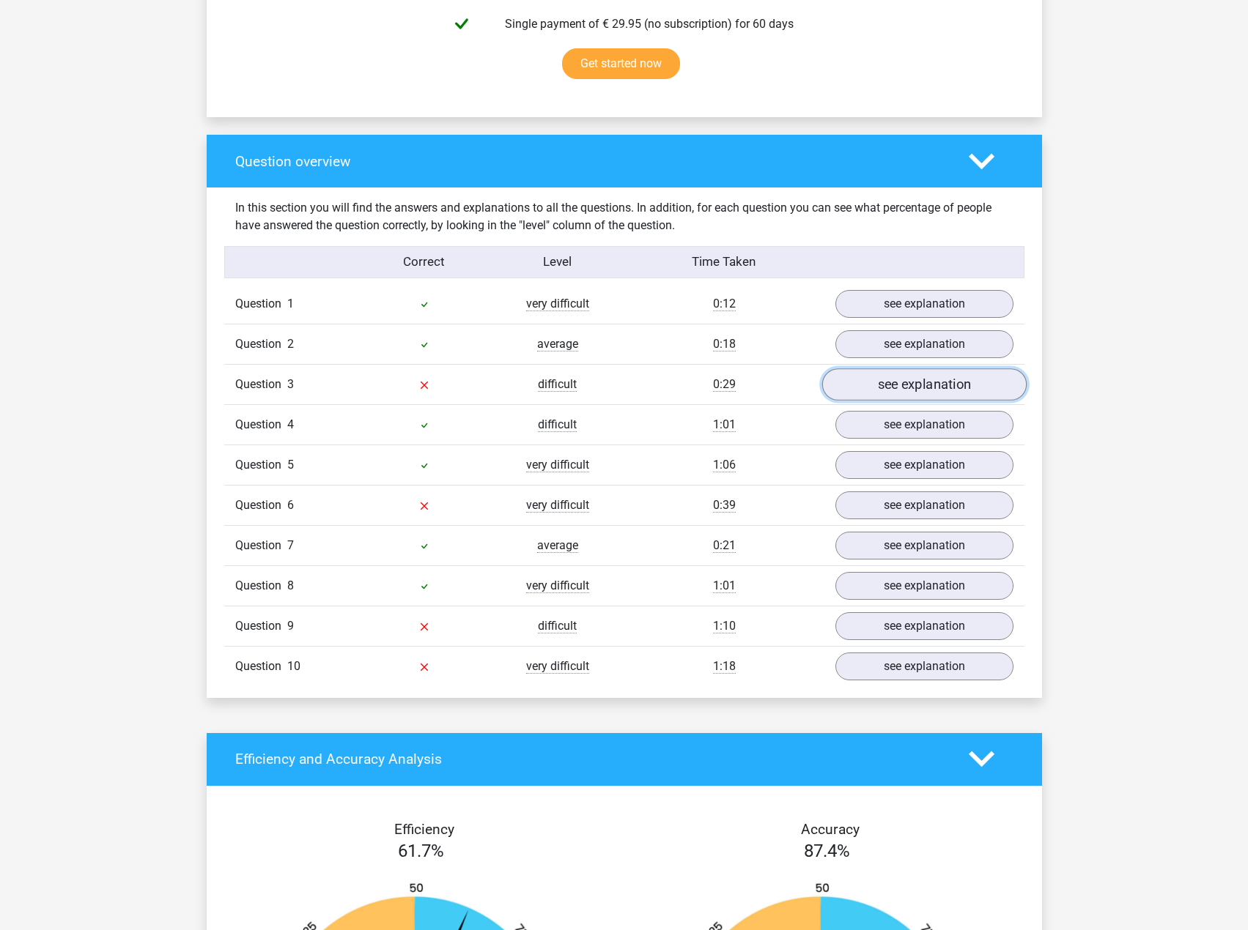
click at [917, 382] on link "see explanation" at bounding box center [923, 385] width 204 height 32
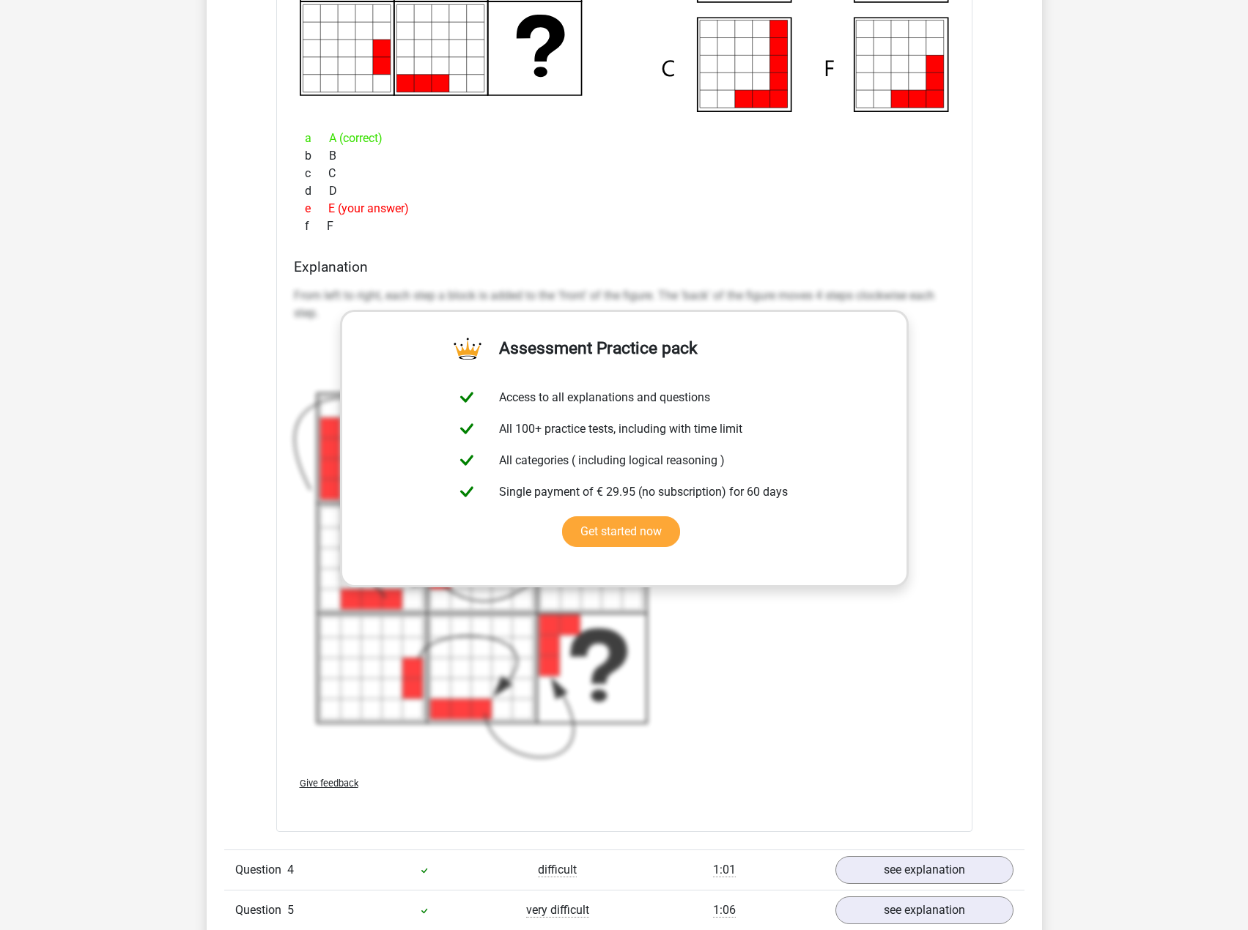
scroll to position [1612, 0]
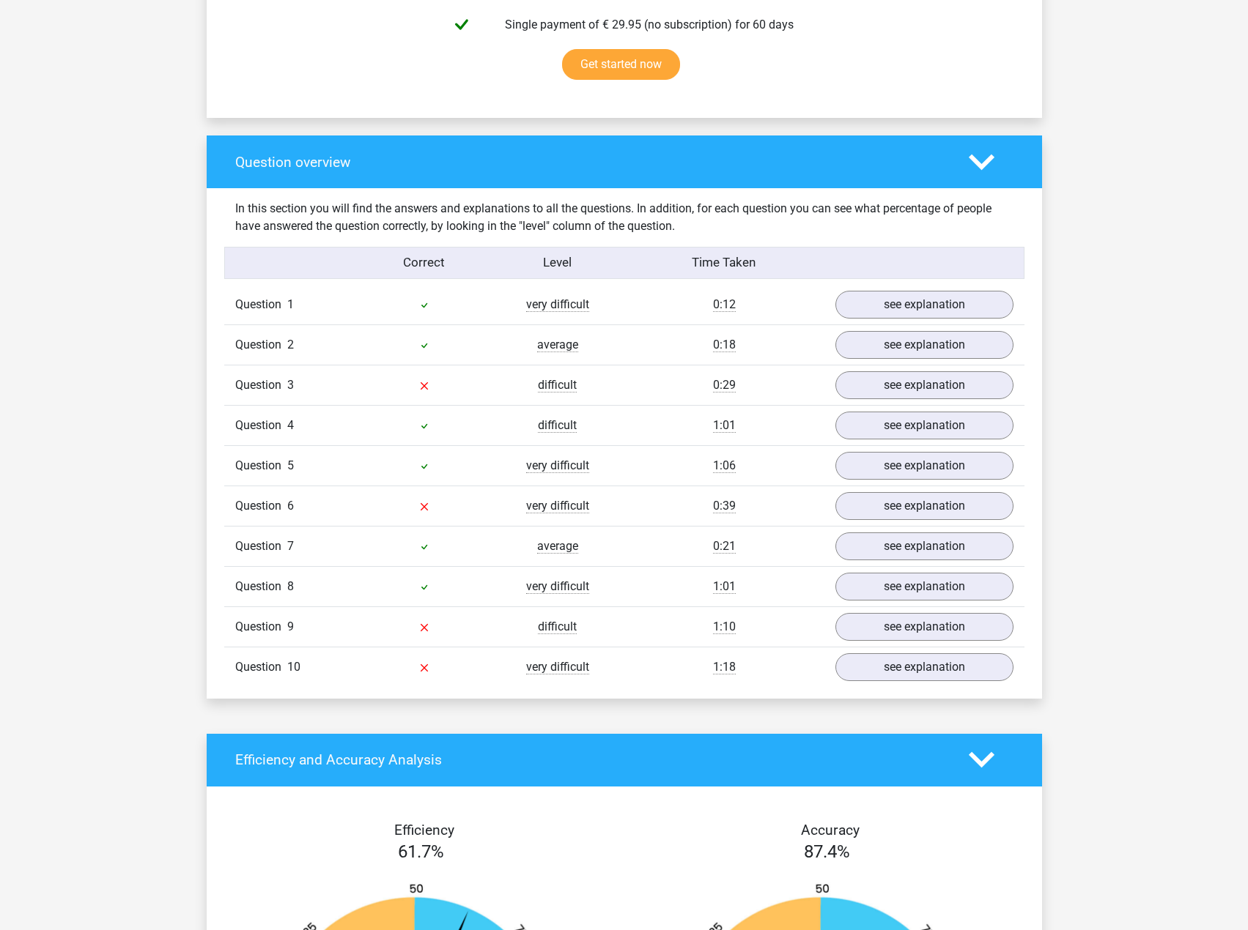
scroll to position [952, 0]
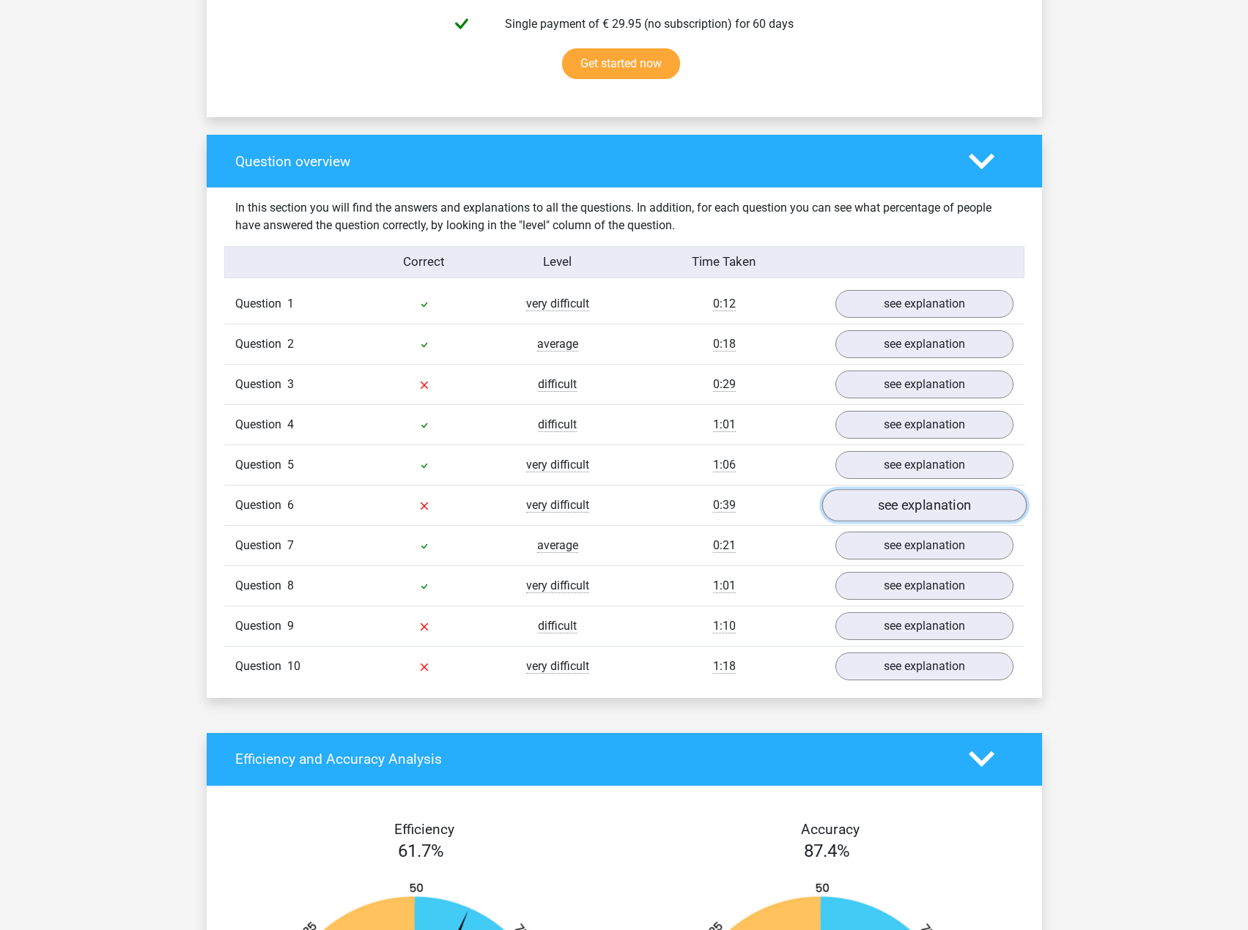
click at [904, 502] on link "see explanation" at bounding box center [923, 505] width 204 height 32
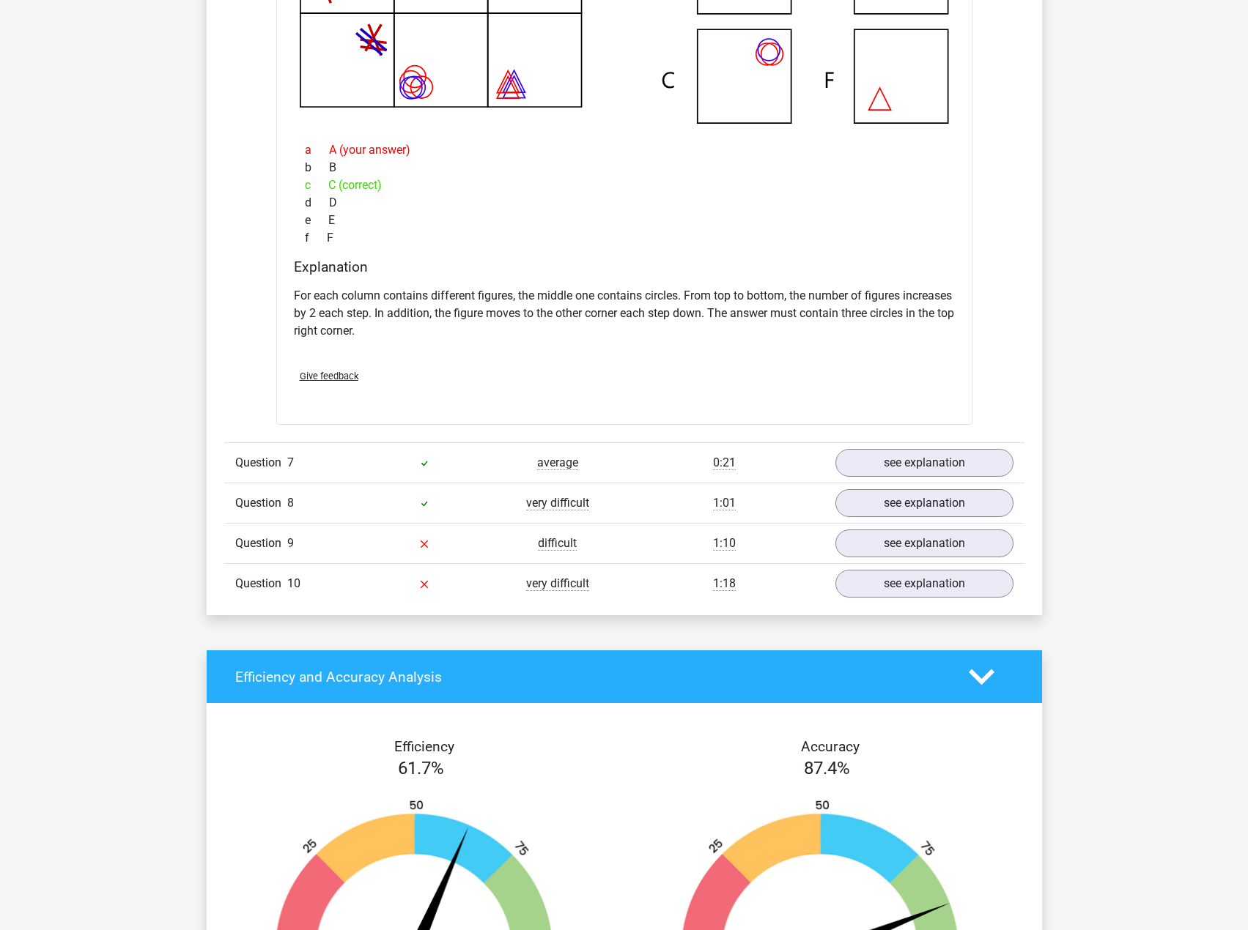
scroll to position [1758, 0]
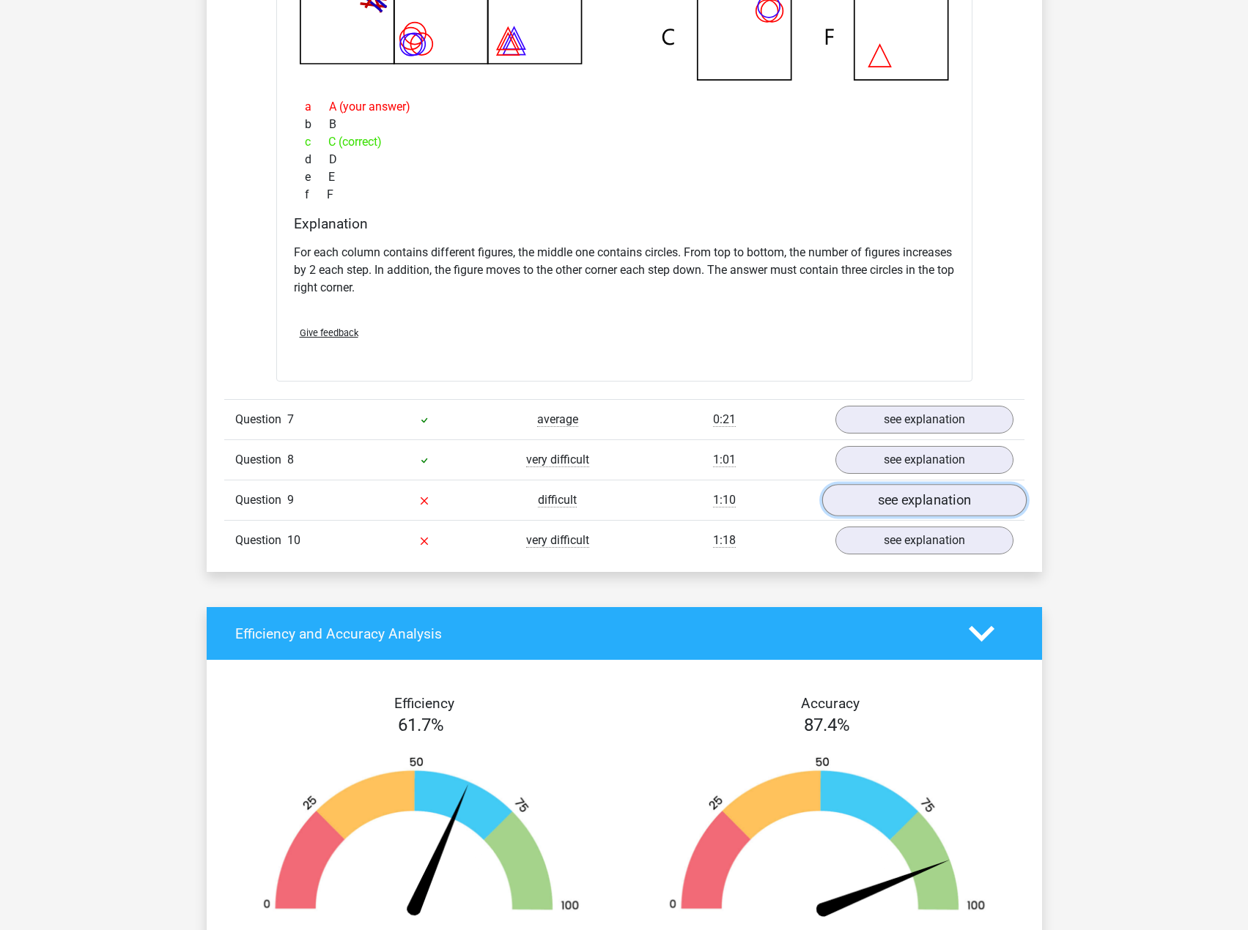
click at [901, 500] on link "see explanation" at bounding box center [923, 500] width 204 height 32
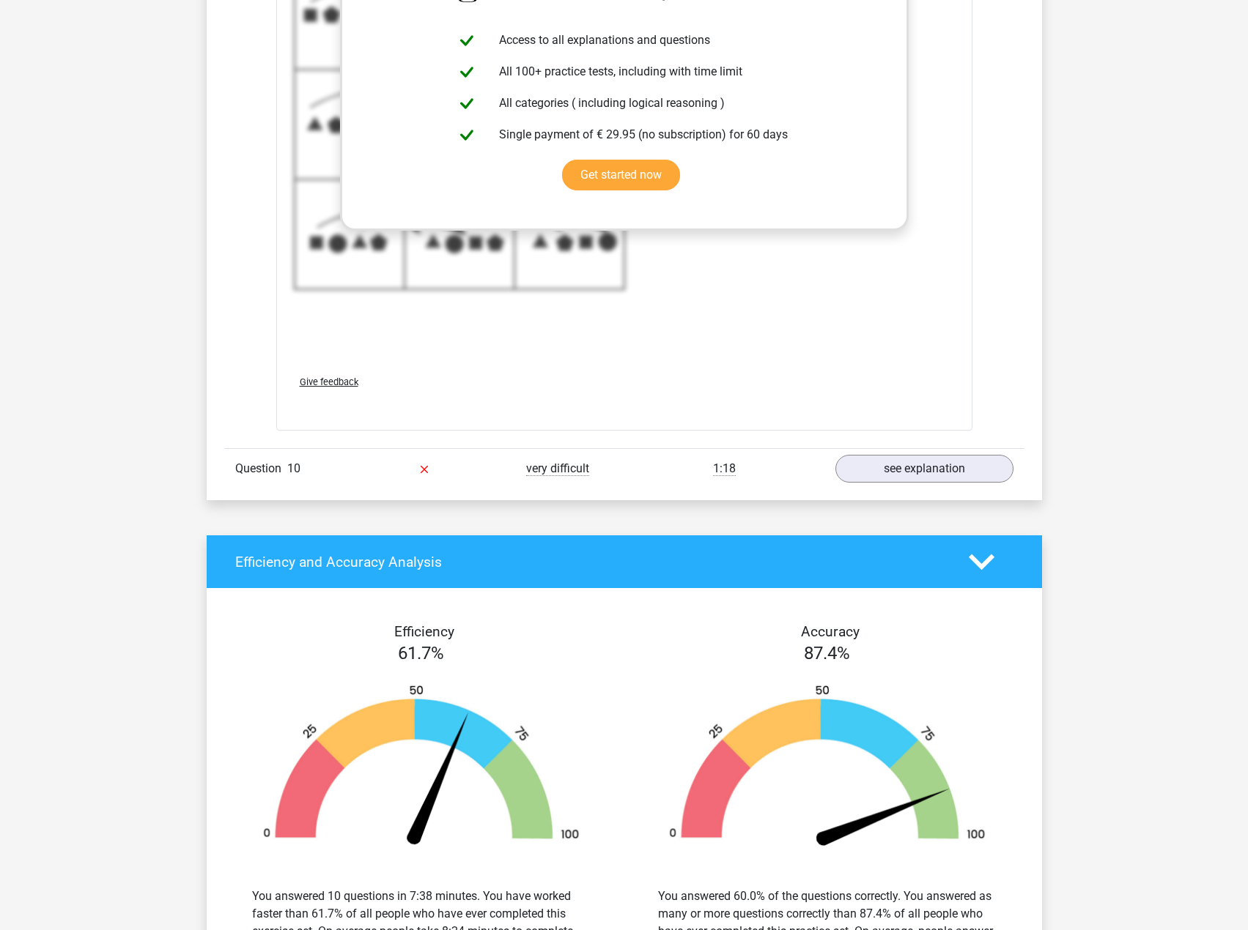
scroll to position [2931, 0]
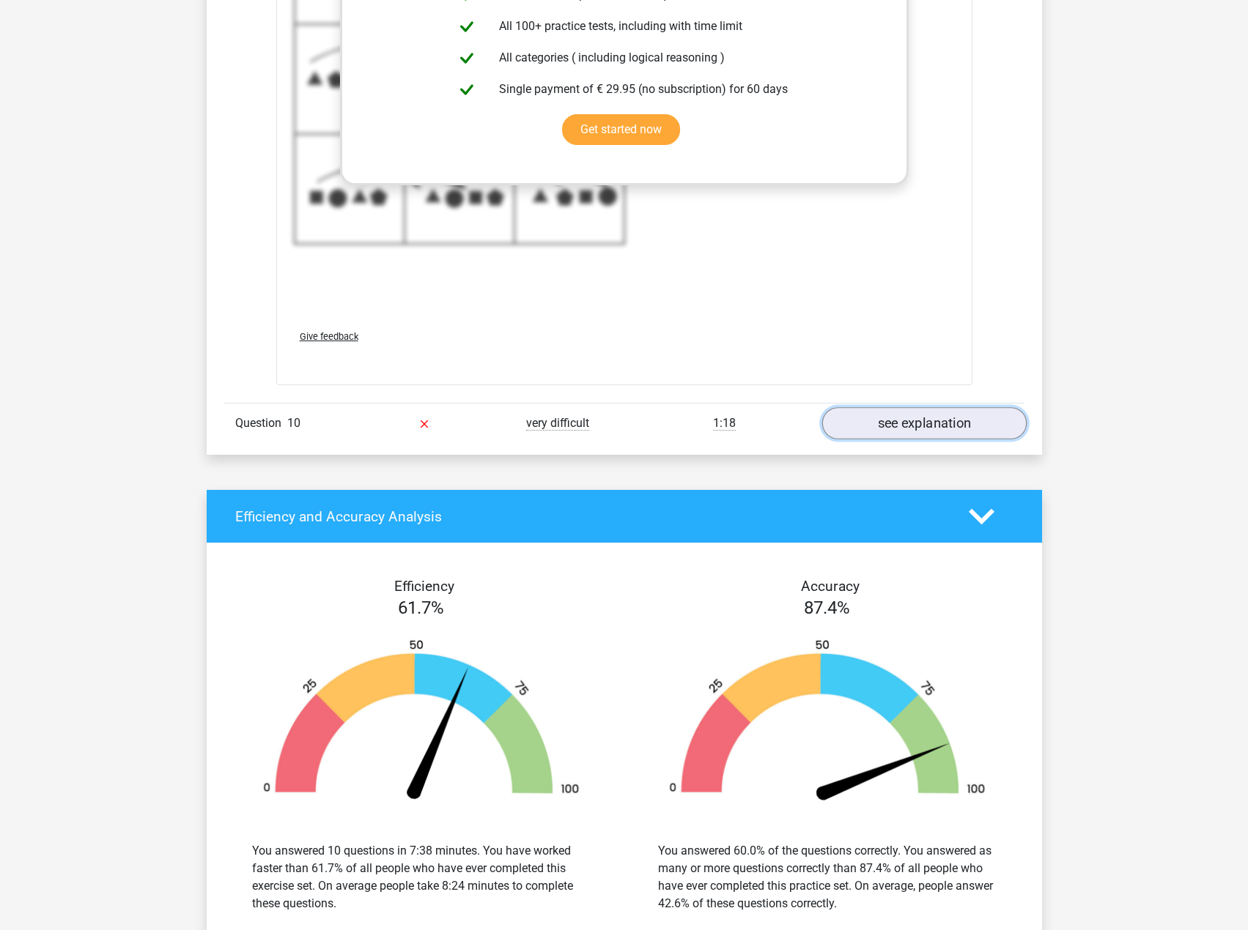
click at [895, 423] on link "see explanation" at bounding box center [923, 423] width 204 height 32
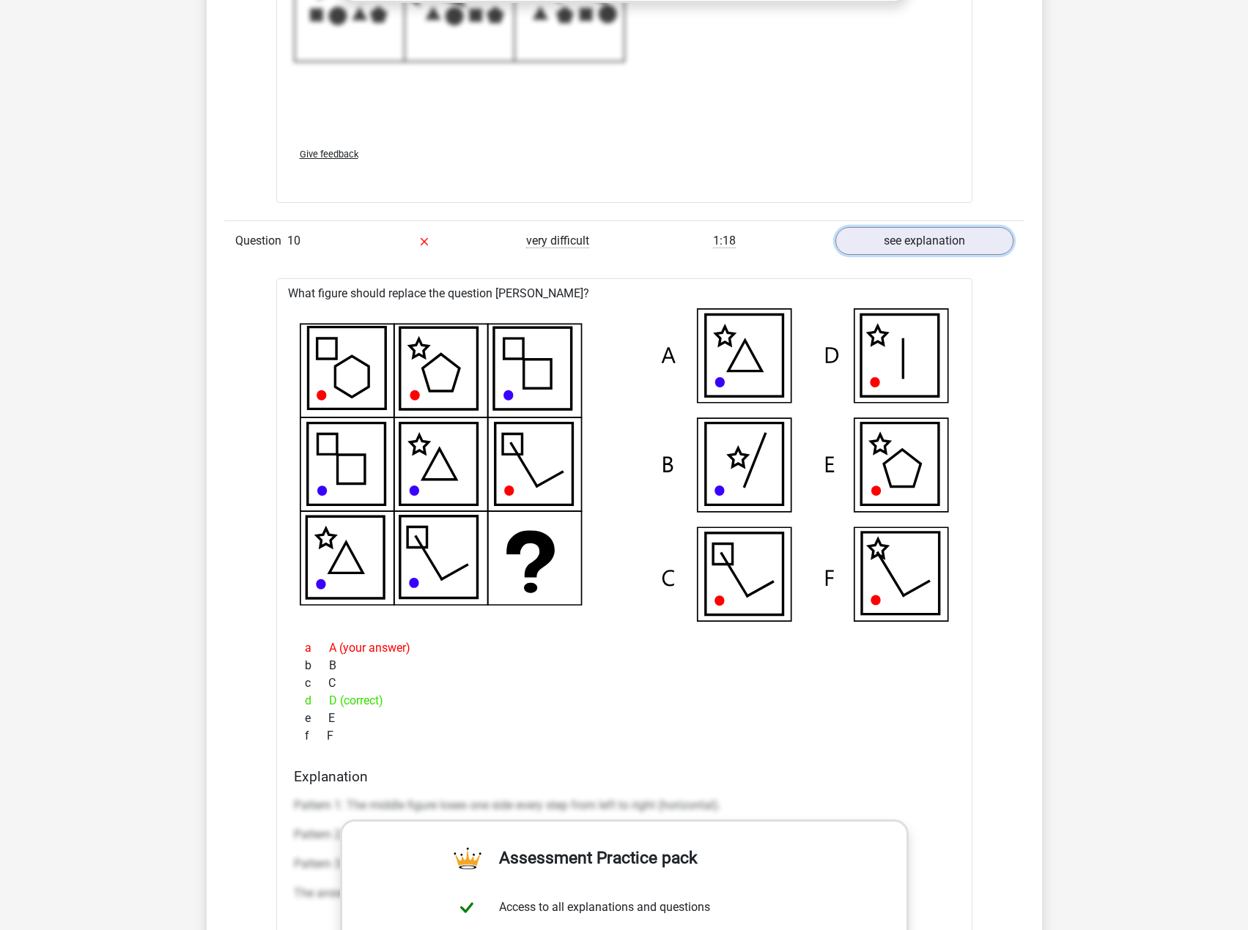
scroll to position [3150, 0]
